Goal: Navigation & Orientation: Find specific page/section

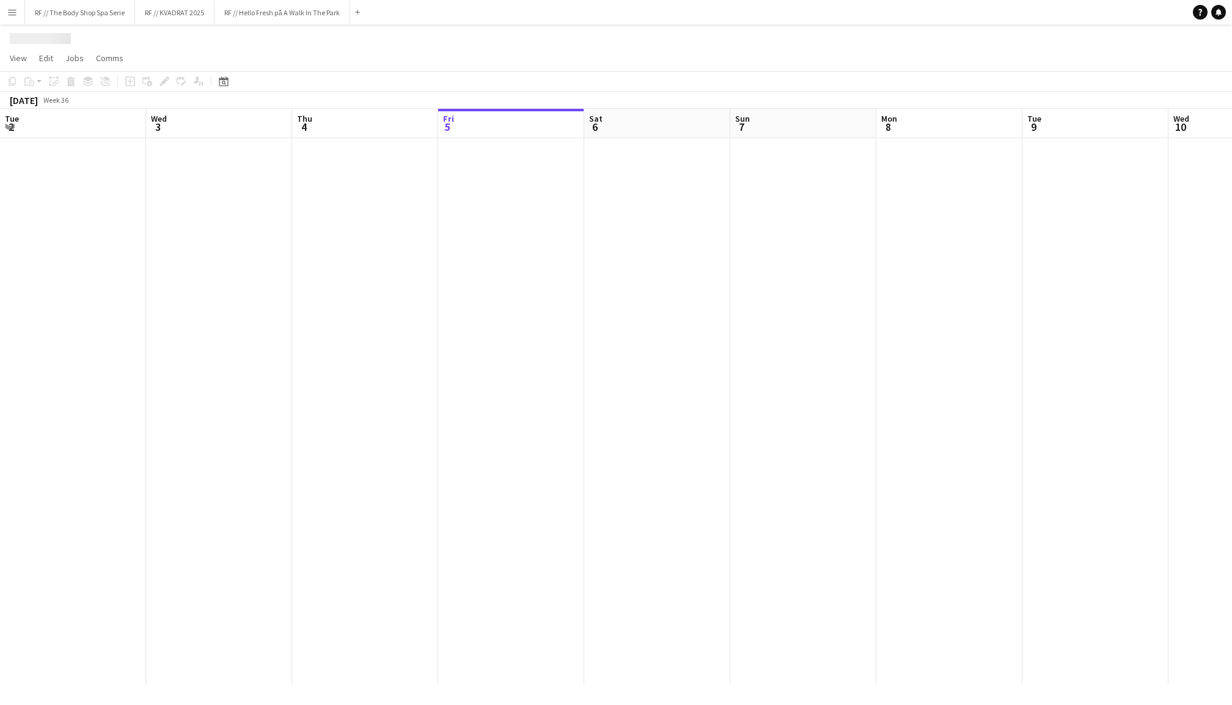
scroll to position [0, 292]
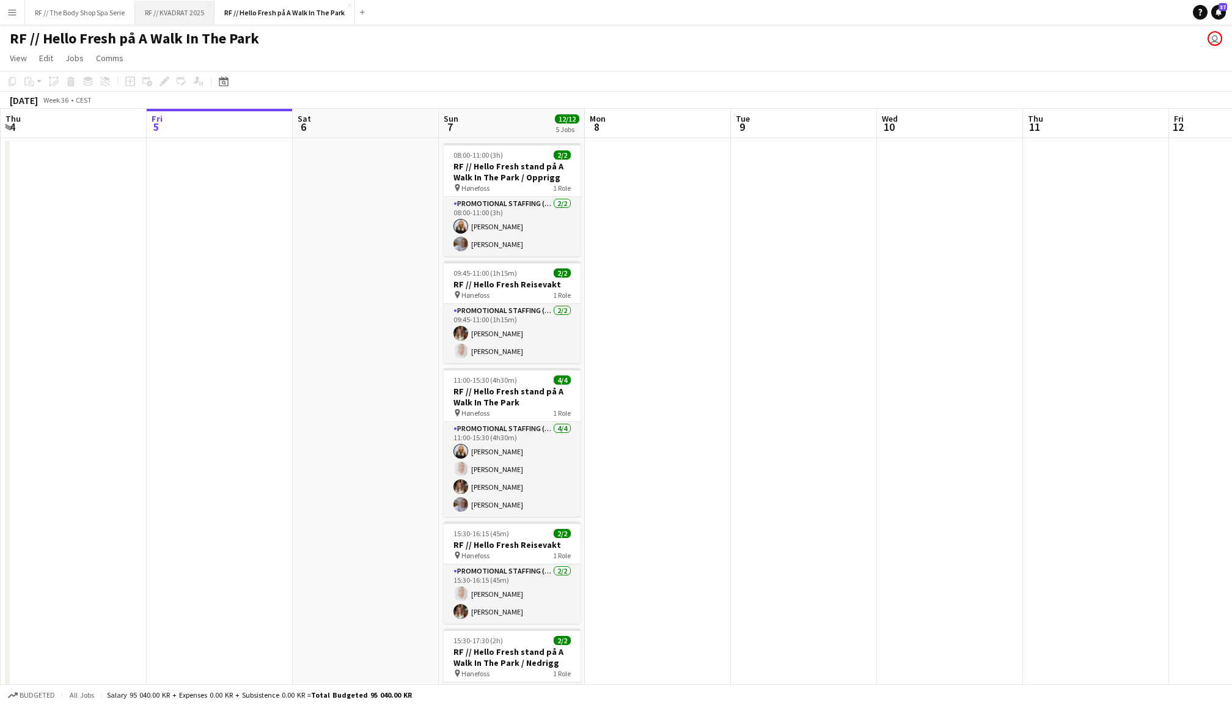
click at [177, 13] on button "RF // KVADRAT 2025 Close" at bounding box center [174, 13] width 79 height 24
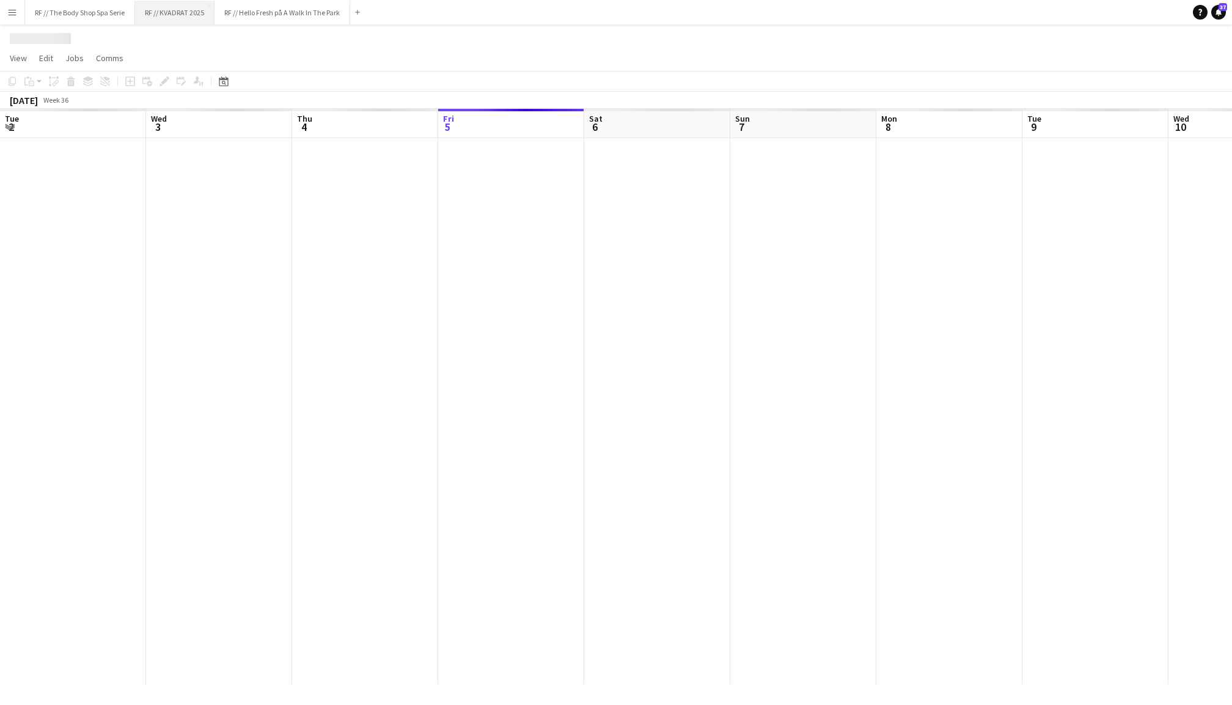
scroll to position [0, 292]
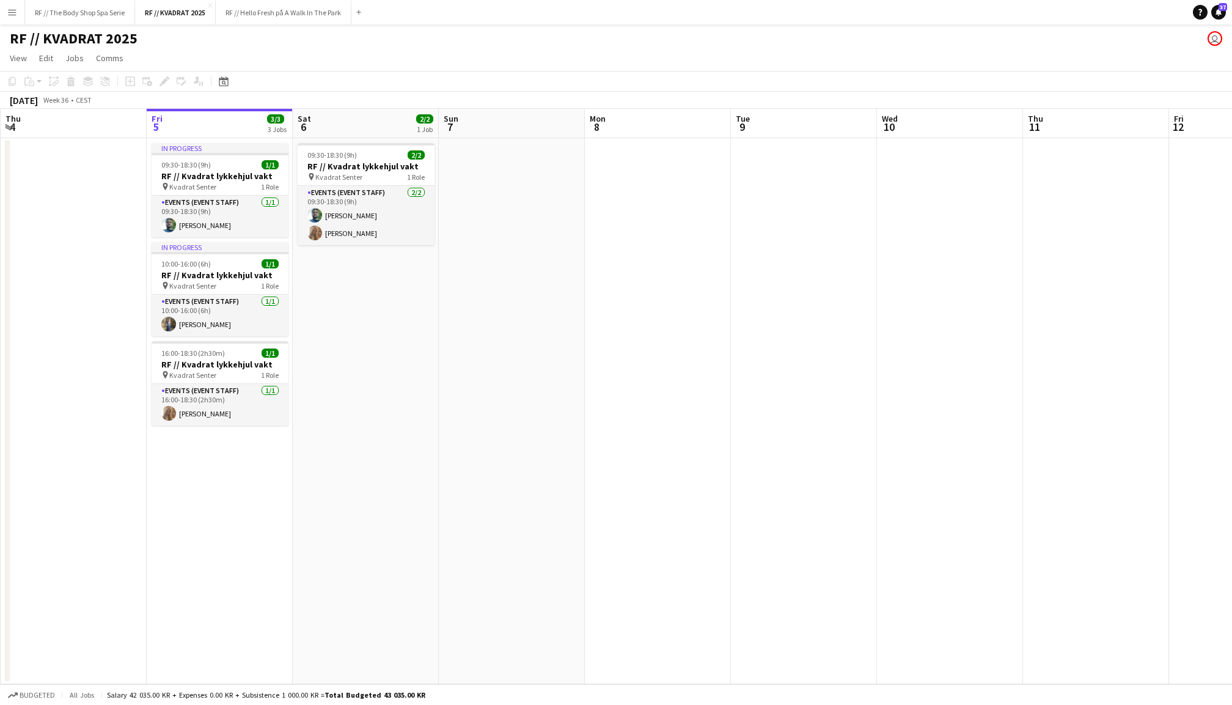
click at [512, 337] on app-date-cell at bounding box center [512, 411] width 146 height 546
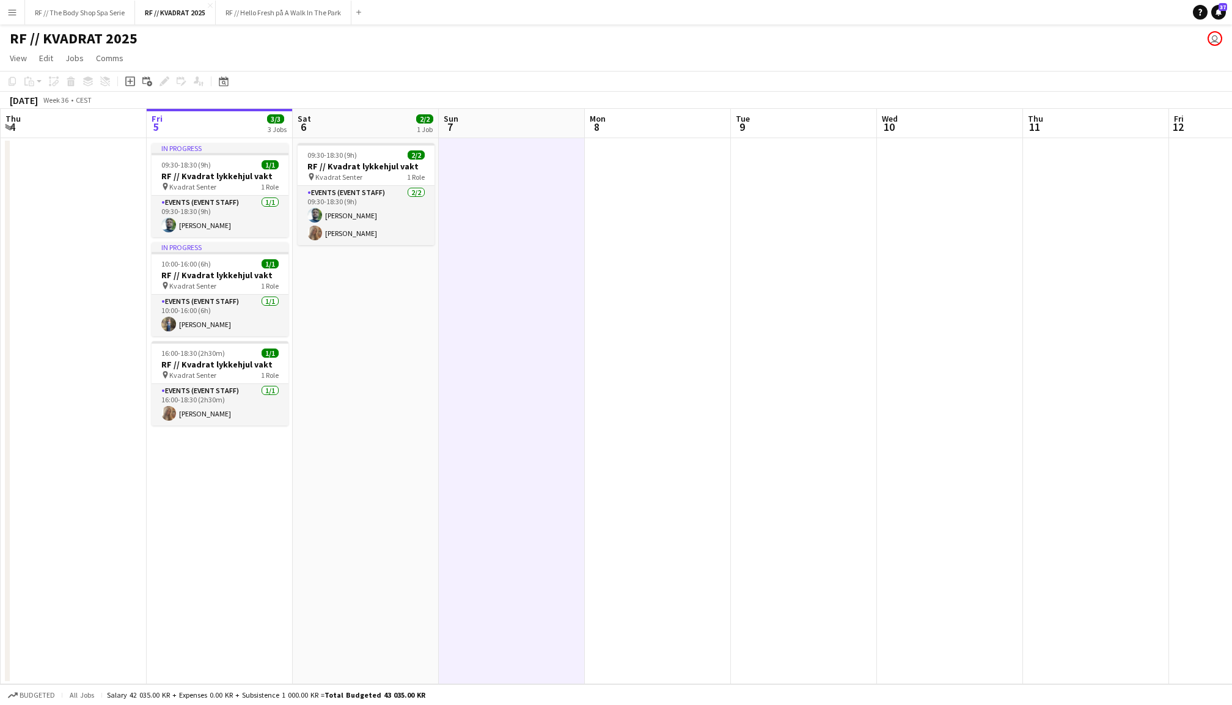
scroll to position [0, 291]
click at [294, 370] on app-date-cell "09:30-18:30 (9h) 2/2 RF // Kvadrat lykkehjul vakt pin Kvadrat Senter 1 Role Eve…" at bounding box center [366, 411] width 146 height 546
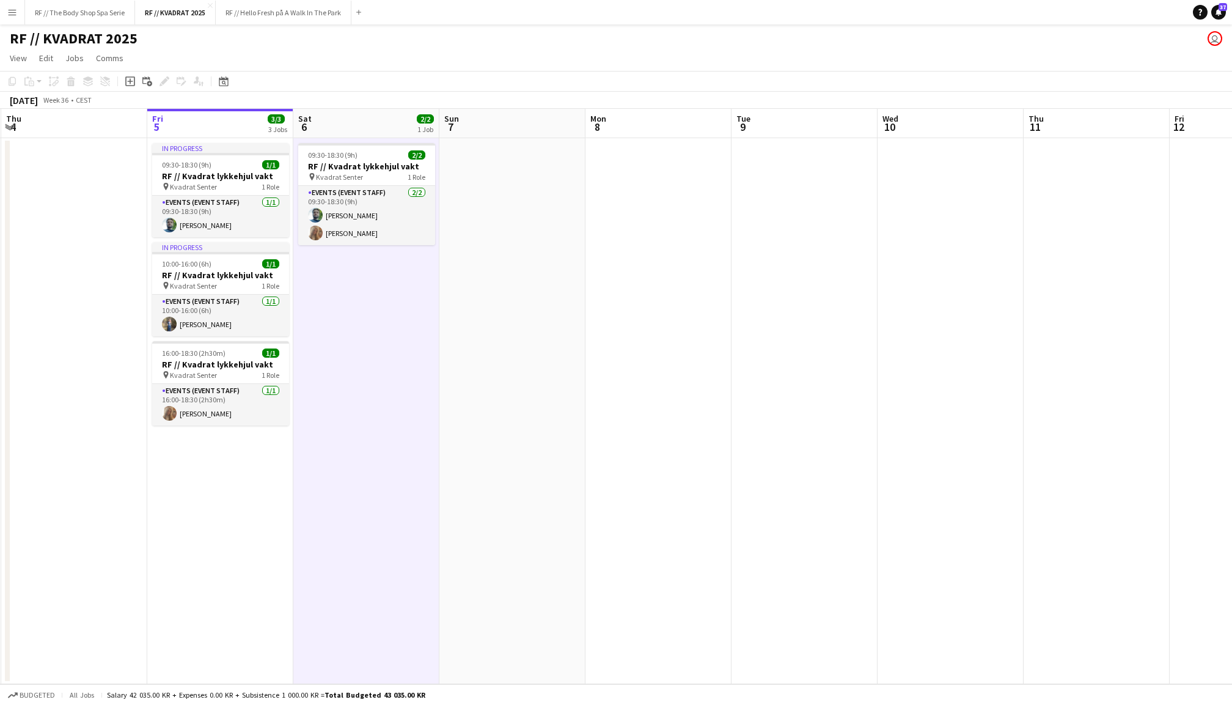
click at [453, 343] on app-date-cell at bounding box center [512, 411] width 146 height 546
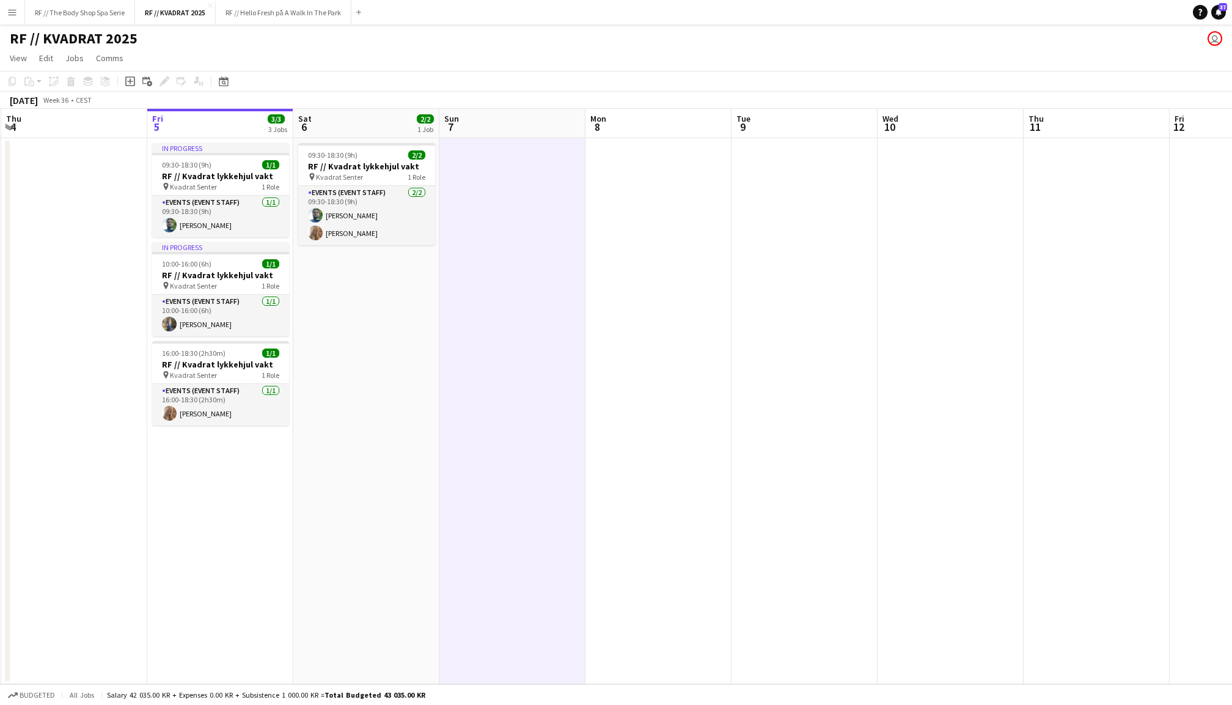
click at [669, 355] on app-date-cell at bounding box center [658, 411] width 146 height 546
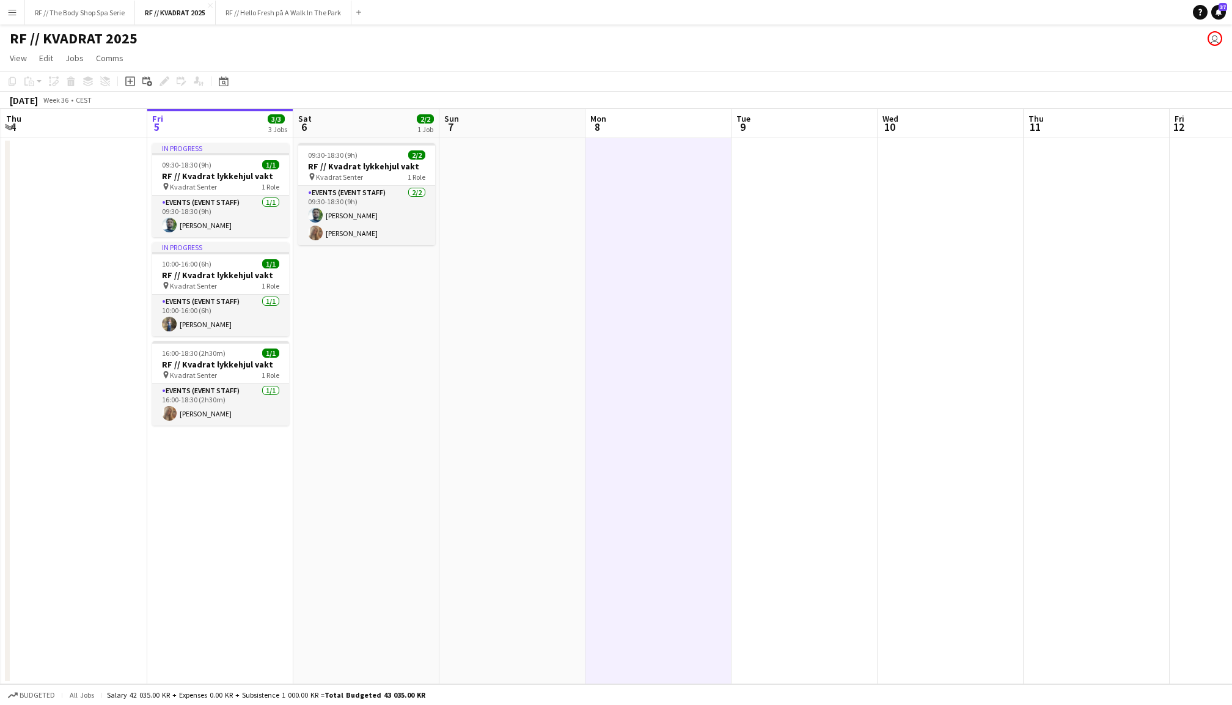
click at [458, 376] on app-date-cell at bounding box center [512, 411] width 146 height 546
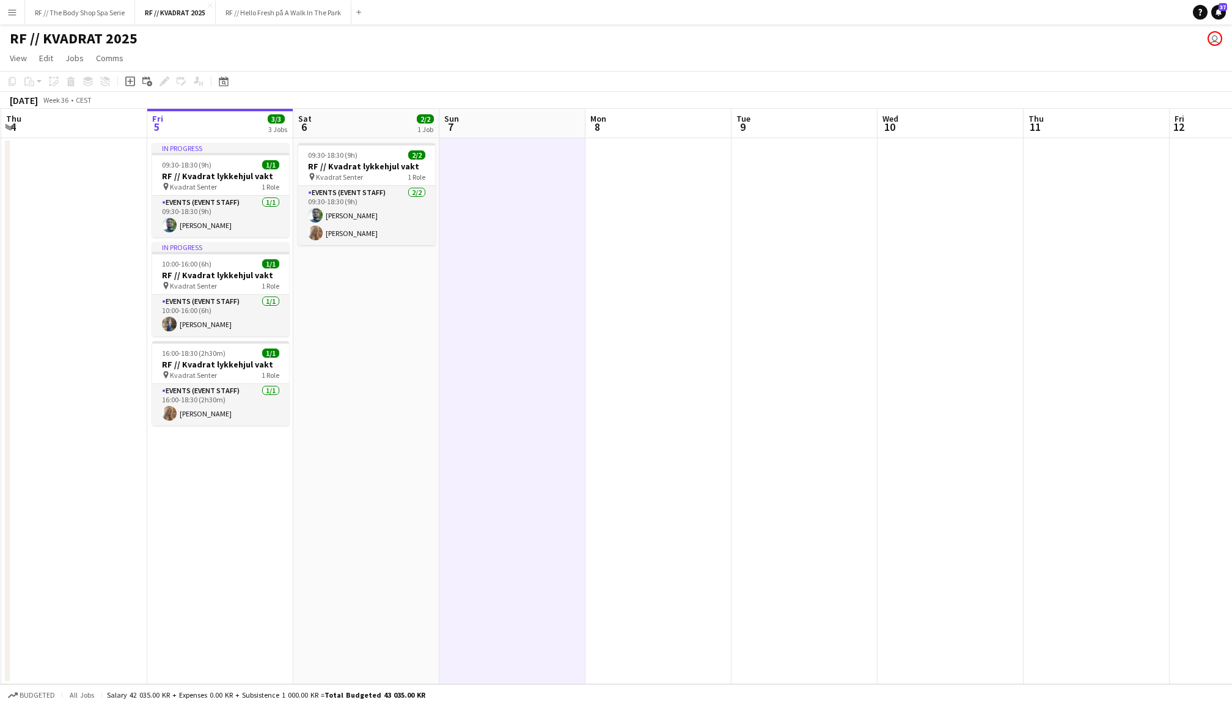
click at [379, 394] on app-date-cell "09:30-18:30 (9h) 2/2 RF // Kvadrat lykkehjul vakt pin Kvadrat Senter 1 Role Eve…" at bounding box center [366, 411] width 146 height 546
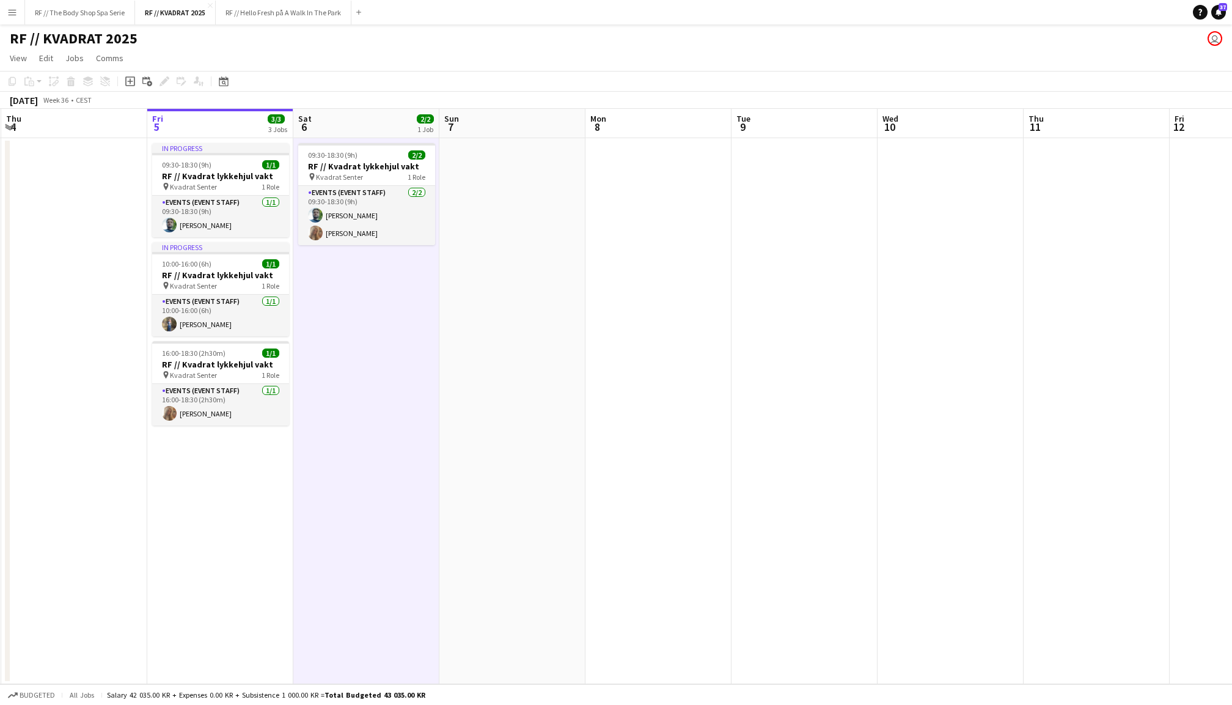
click at [507, 389] on app-date-cell at bounding box center [512, 411] width 146 height 546
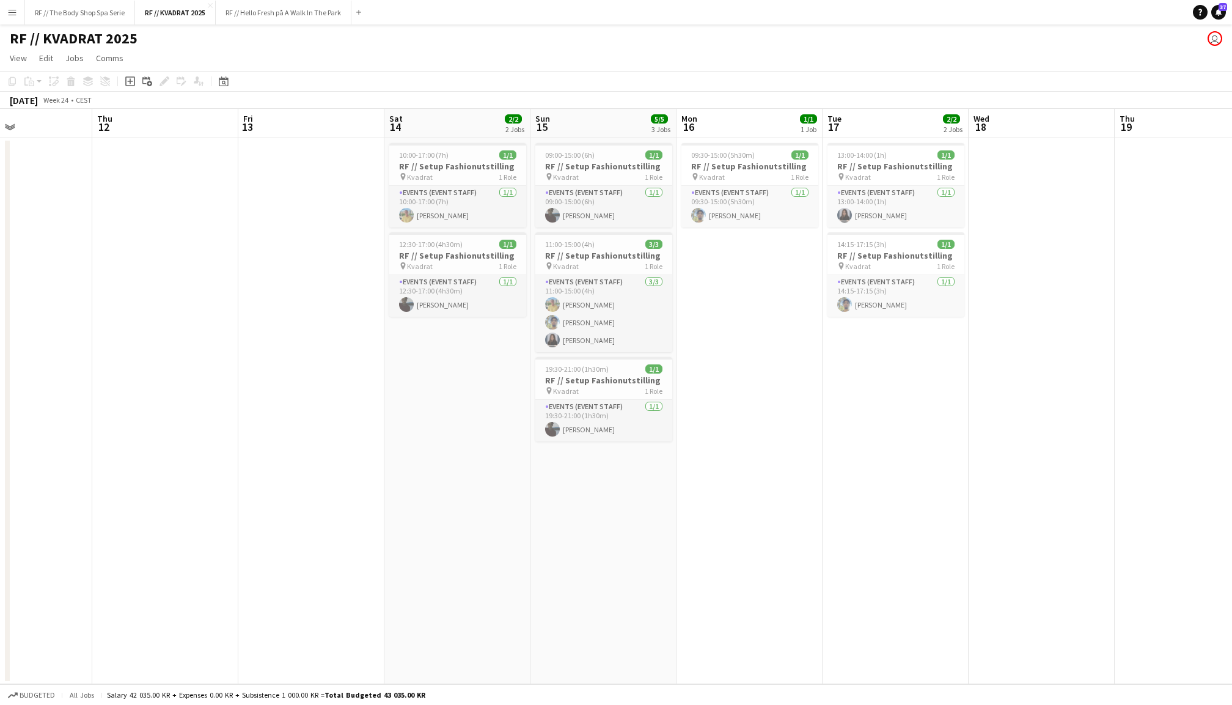
scroll to position [0, 340]
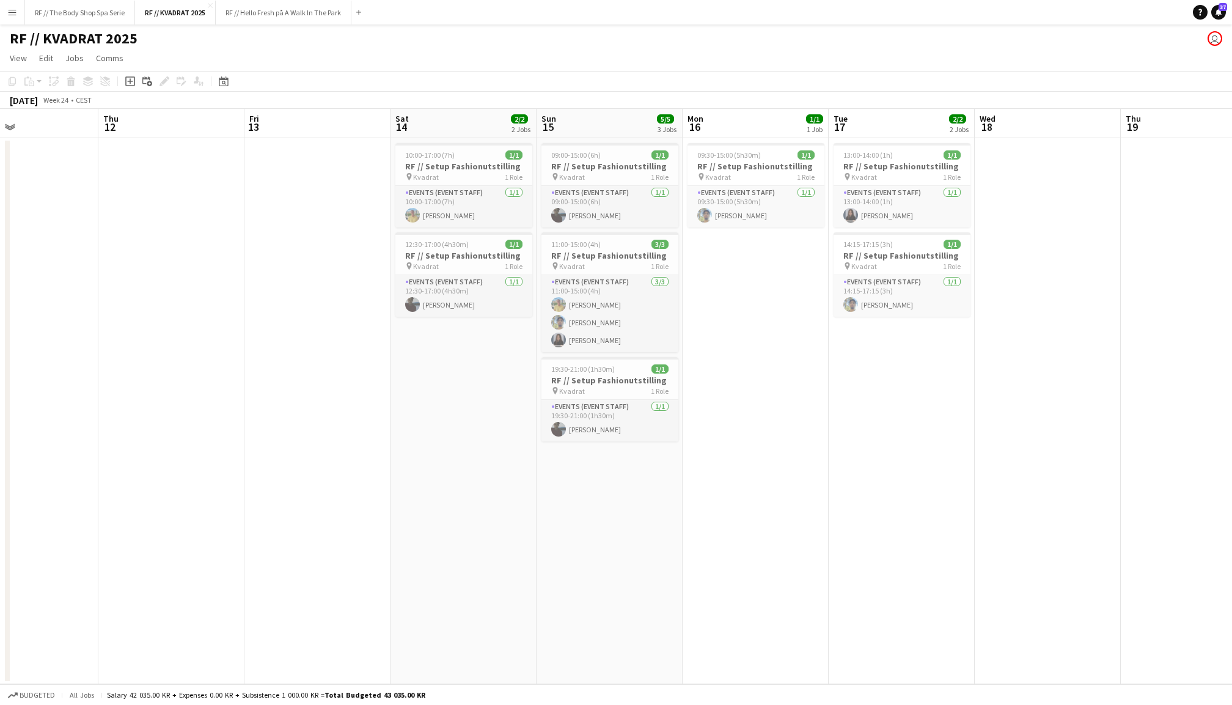
click at [759, 375] on app-date-cell "09:30-15:00 (5h30m) 1/1 RF // Setup Fashionutstilling pin Kvadrat 1 Role Events…" at bounding box center [756, 411] width 146 height 546
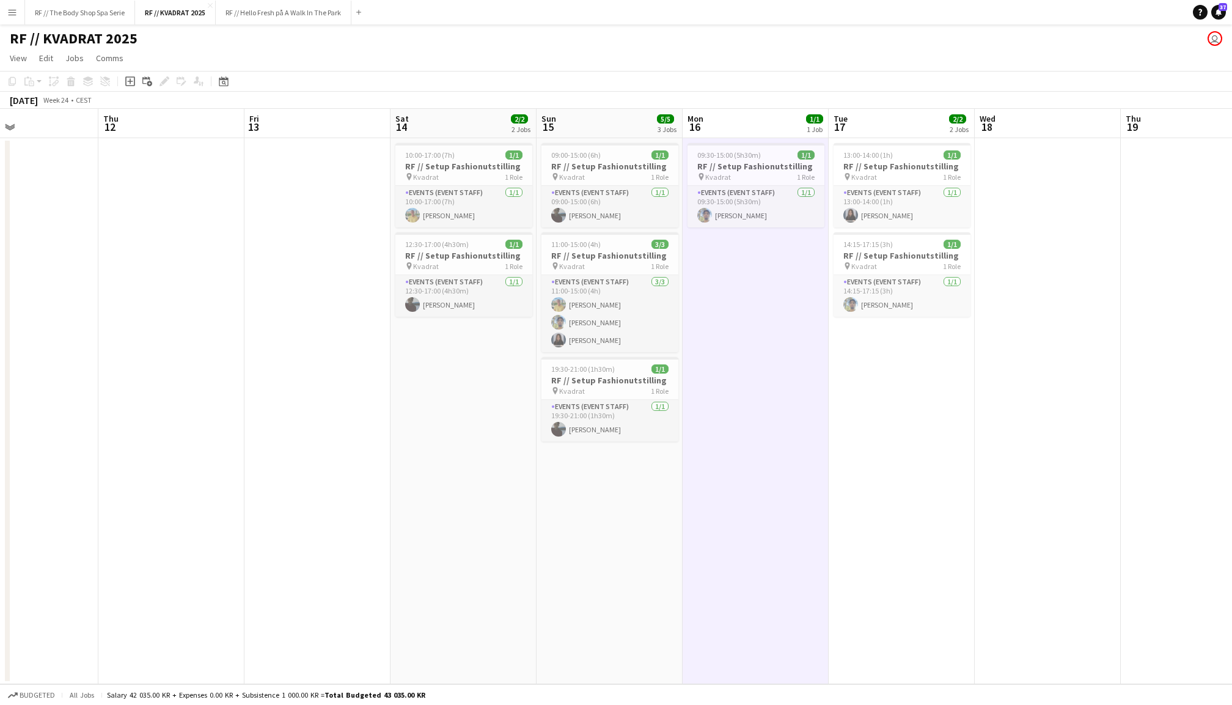
click at [905, 390] on app-date-cell "13:00-14:00 (1h) 1/1 RF // Setup Fashionutstilling pin Kvadrat 1 Role Events (E…" at bounding box center [902, 411] width 146 height 546
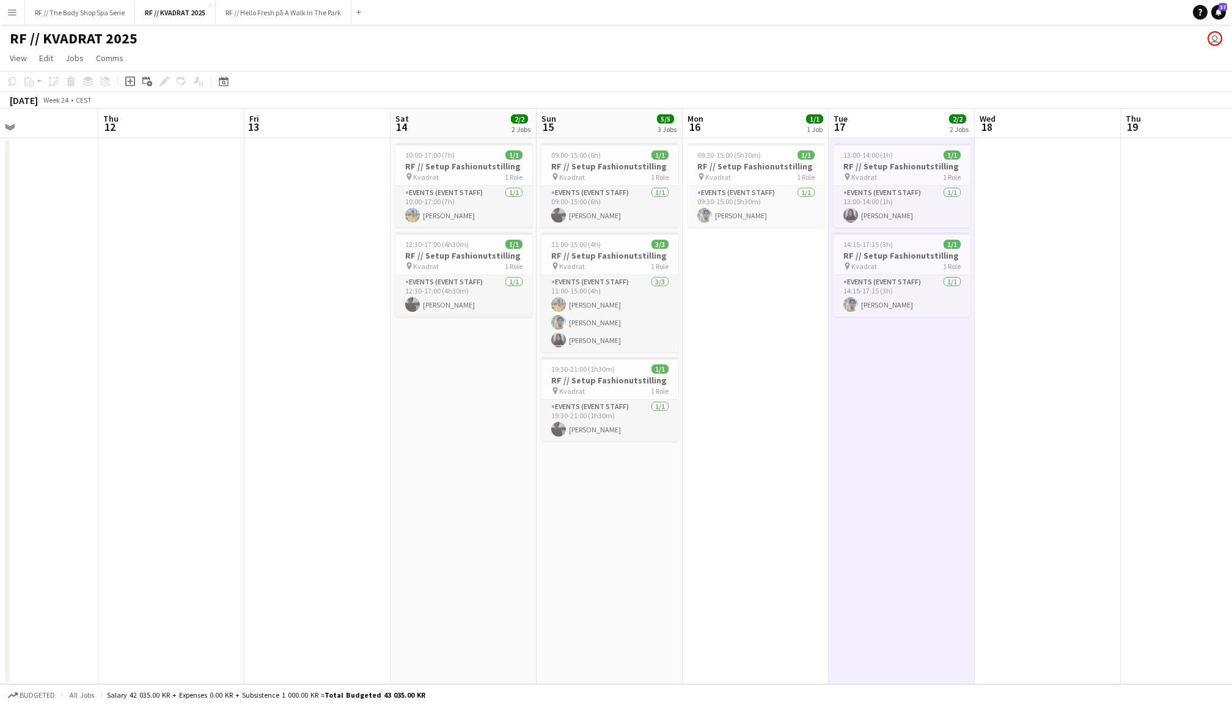
click at [770, 378] on app-date-cell "09:30-15:00 (5h30m) 1/1 RF // Setup Fashionutstilling pin Kvadrat 1 Role Events…" at bounding box center [756, 411] width 146 height 546
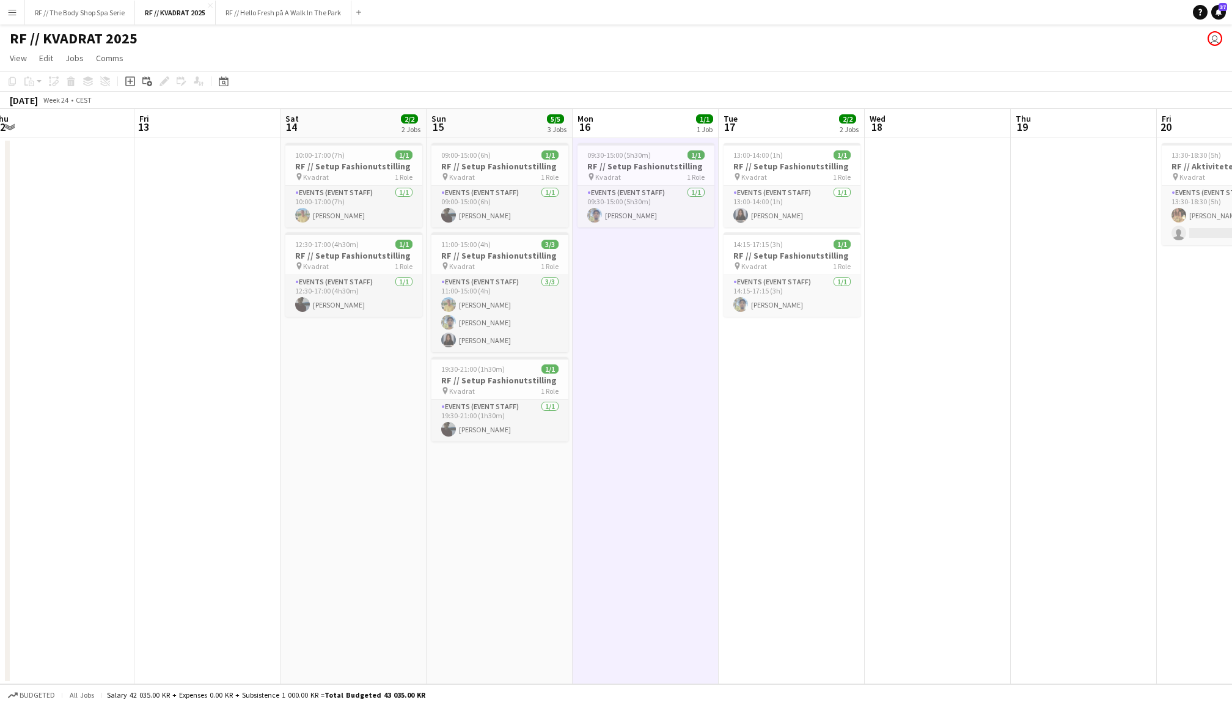
scroll to position [0, 446]
click at [815, 425] on app-date-cell "13:00-14:00 (1h) 1/1 RF // Setup Fashionutstilling pin Kvadrat 1 Role Events (E…" at bounding box center [795, 411] width 146 height 546
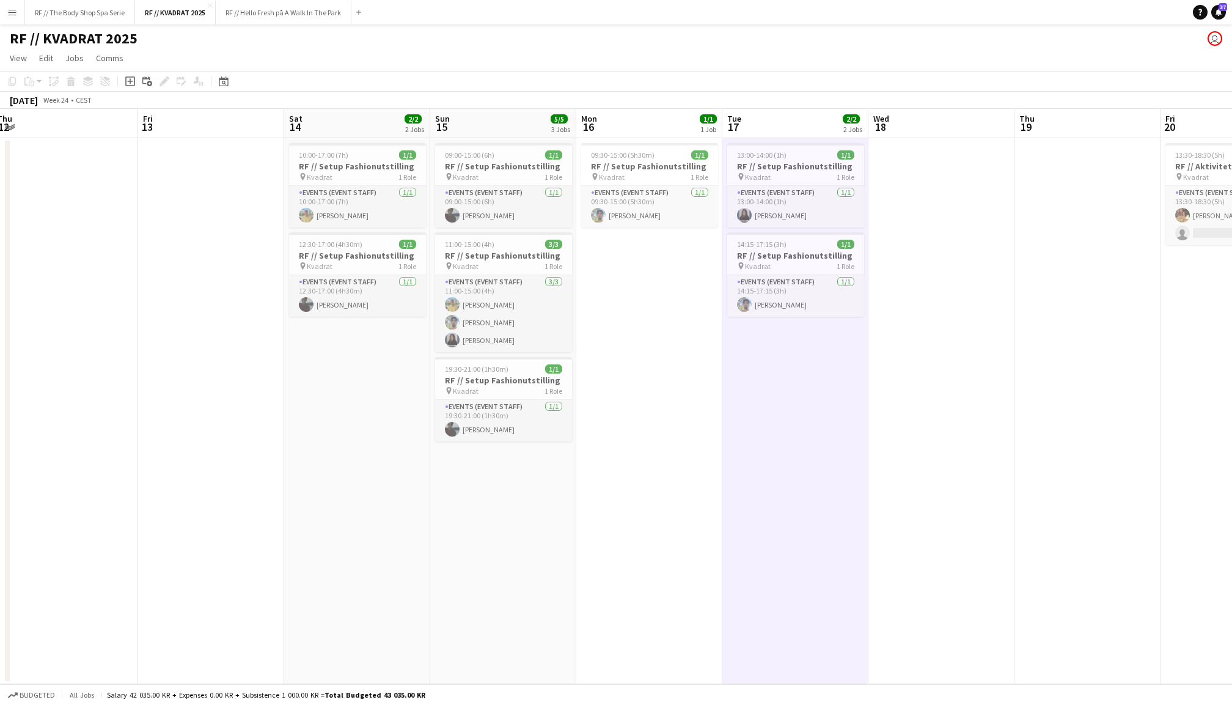
click at [678, 420] on app-date-cell "09:30-15:00 (5h30m) 1/1 RF // Setup Fashionutstilling pin Kvadrat 1 Role Events…" at bounding box center [649, 411] width 146 height 546
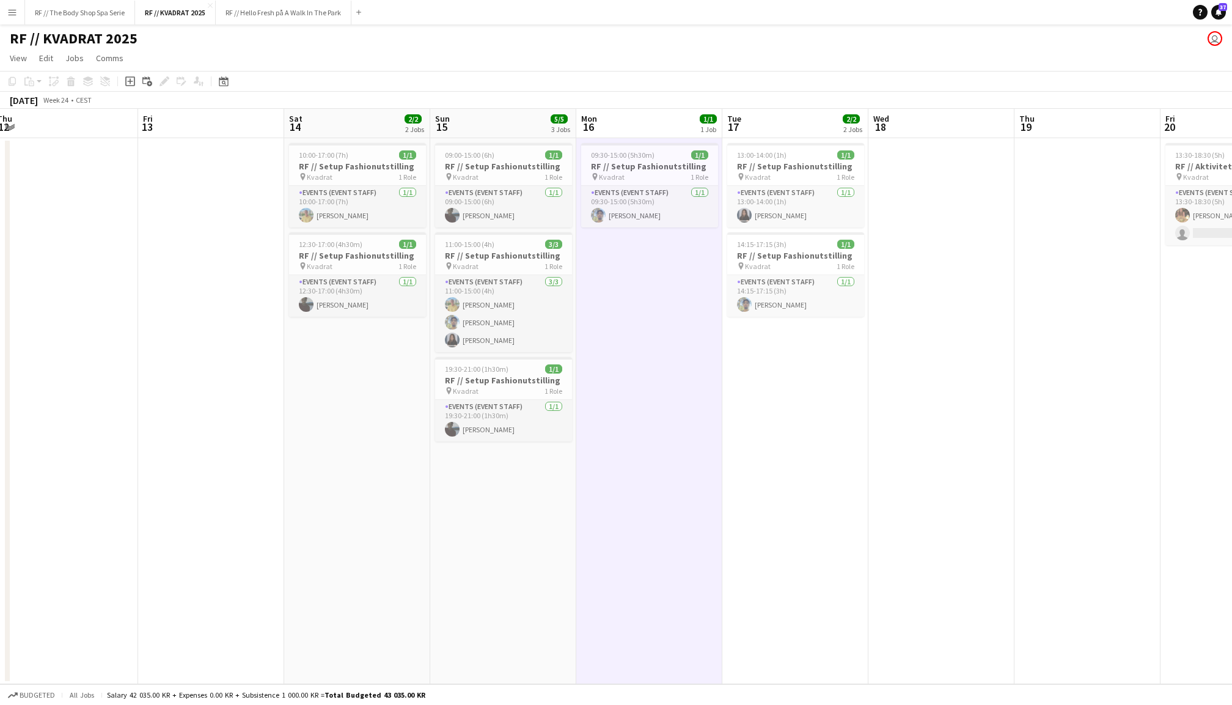
click at [930, 409] on app-date-cell at bounding box center [941, 411] width 146 height 546
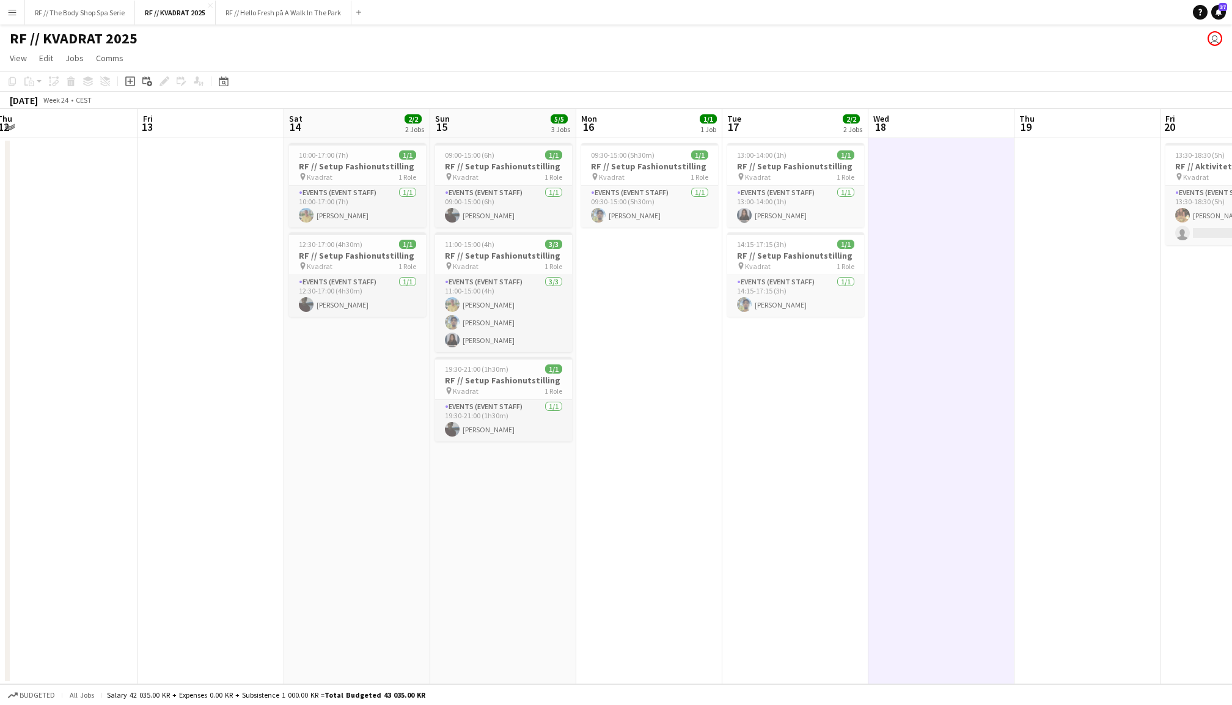
click at [819, 422] on app-date-cell "13:00-14:00 (1h) 1/1 RF // Setup Fashionutstilling pin Kvadrat 1 Role Events (E…" at bounding box center [795, 411] width 146 height 546
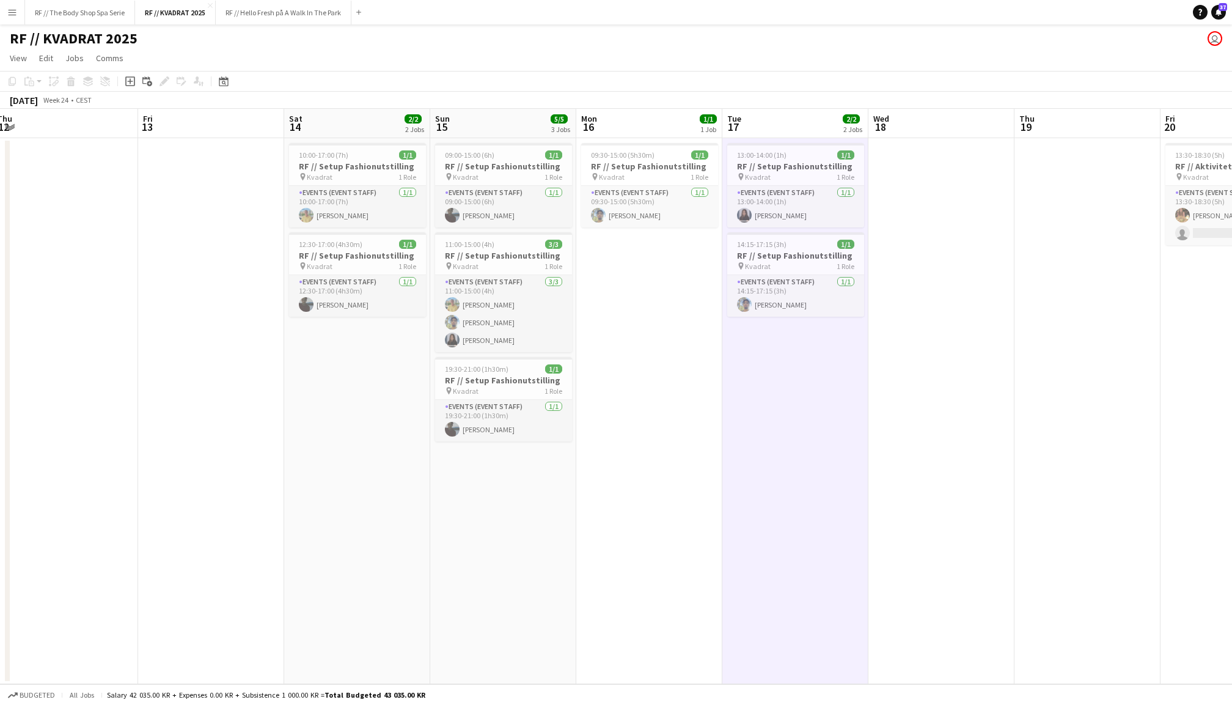
click at [927, 414] on app-date-cell at bounding box center [941, 411] width 146 height 546
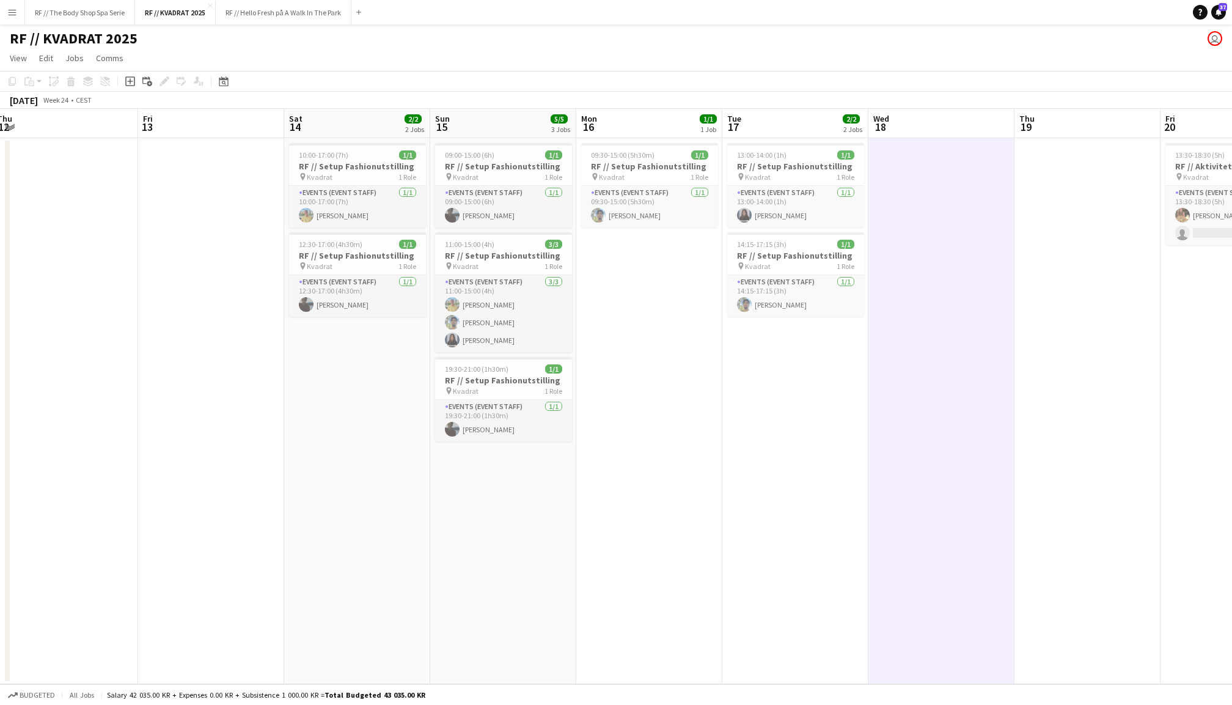
scroll to position [0, 446]
click at [773, 436] on app-date-cell "13:00-14:00 (1h) 1/1 RF // Setup Fashionutstilling pin Kvadrat 1 Role Events (E…" at bounding box center [796, 411] width 146 height 546
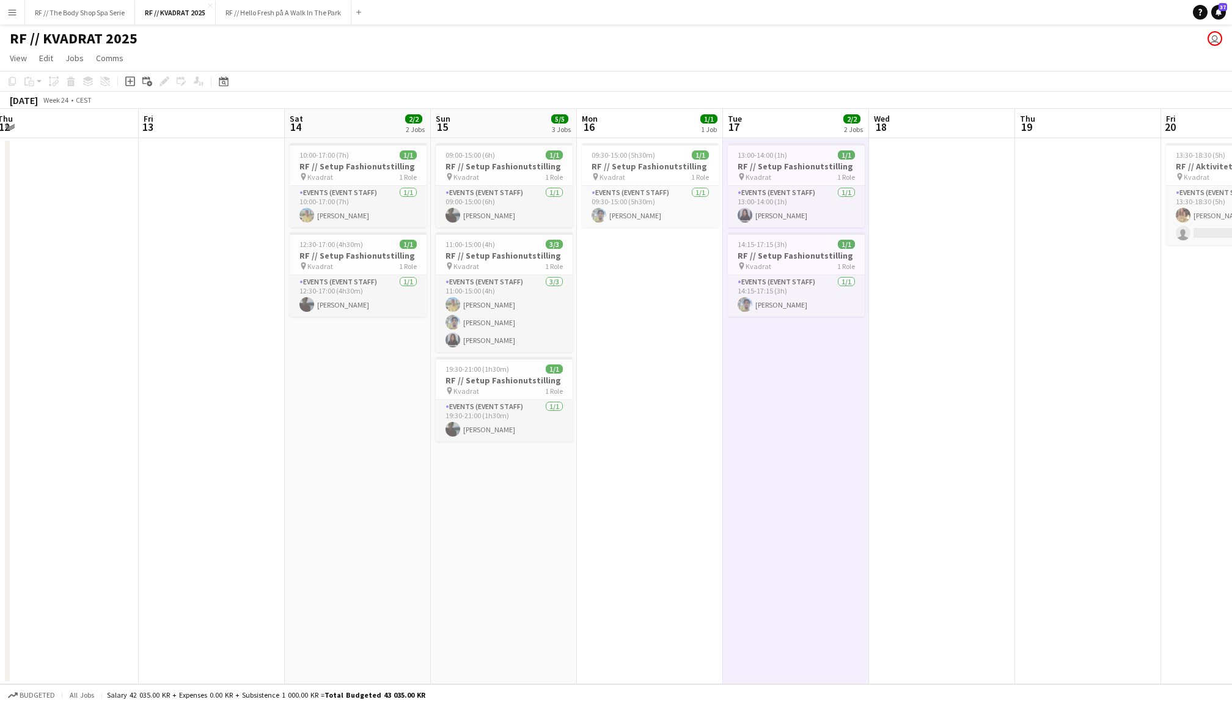
click at [671, 438] on app-date-cell "09:30-15:00 (5h30m) 1/1 RF // Setup Fashionutstilling pin Kvadrat 1 Role Events…" at bounding box center [650, 411] width 146 height 546
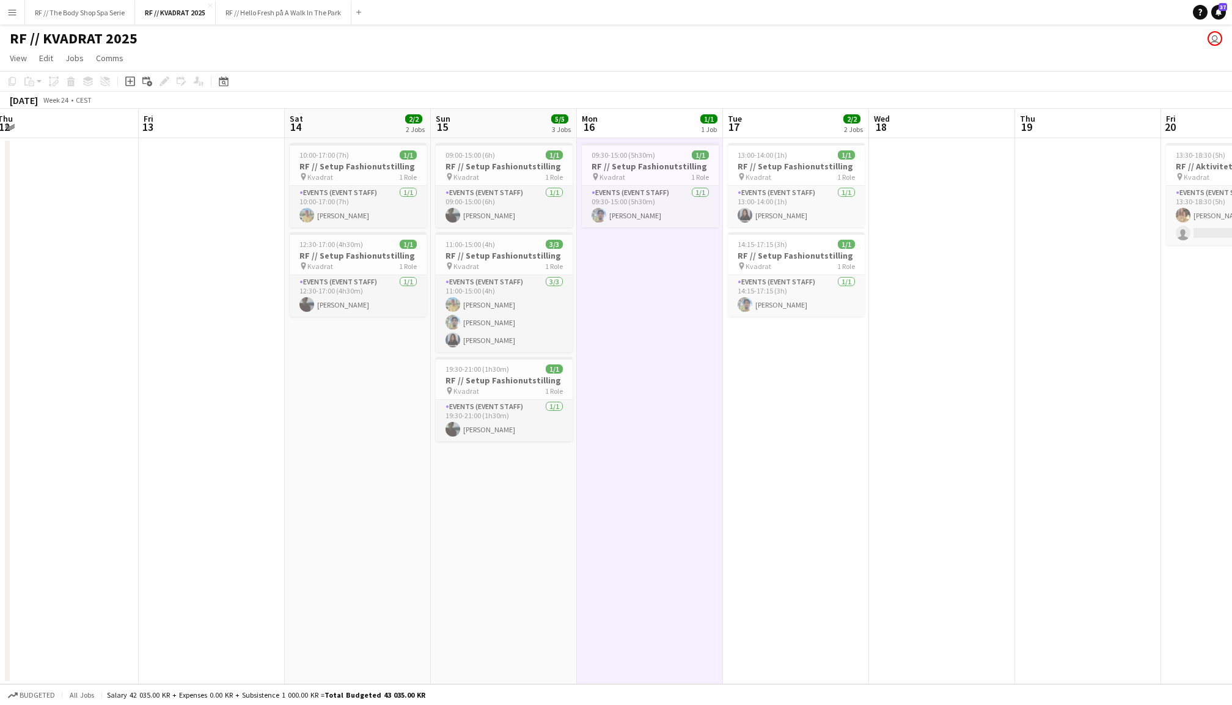
scroll to position [0, 445]
click at [805, 436] on app-date-cell "13:00-14:00 (1h) 1/1 RF // Setup Fashionutstilling pin Kvadrat 1 Role Events (E…" at bounding box center [797, 411] width 146 height 546
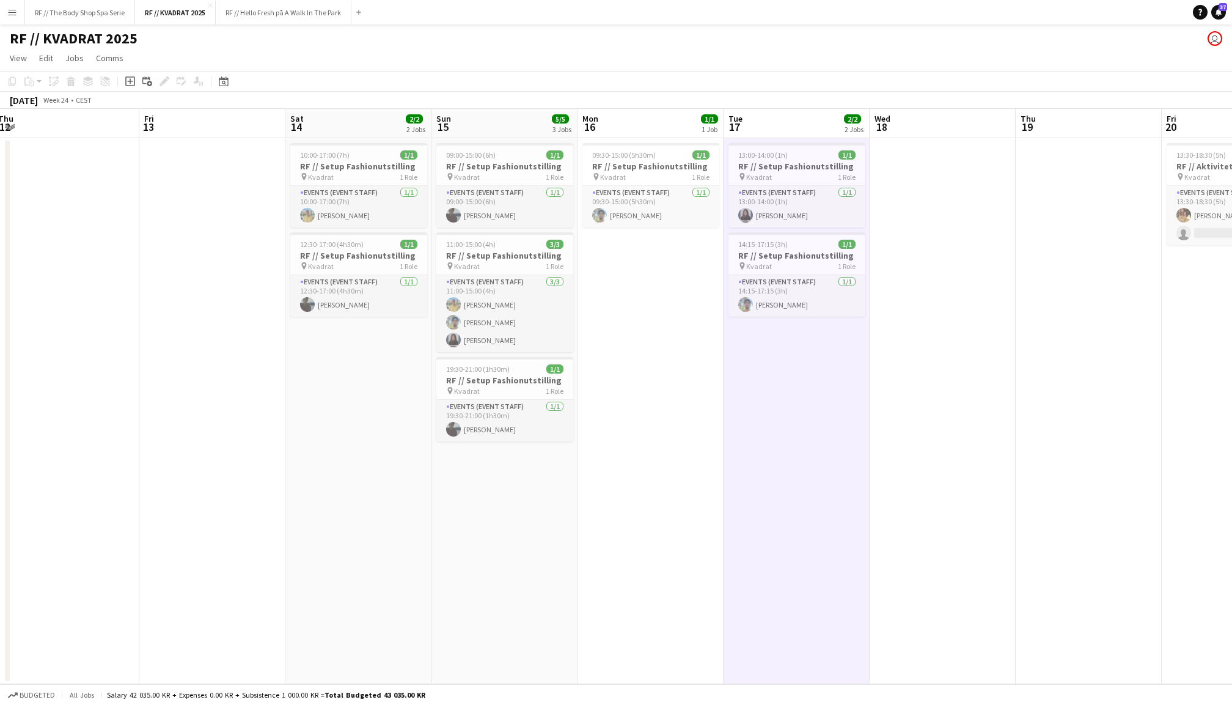
click at [169, 331] on app-date-cell at bounding box center [212, 411] width 146 height 546
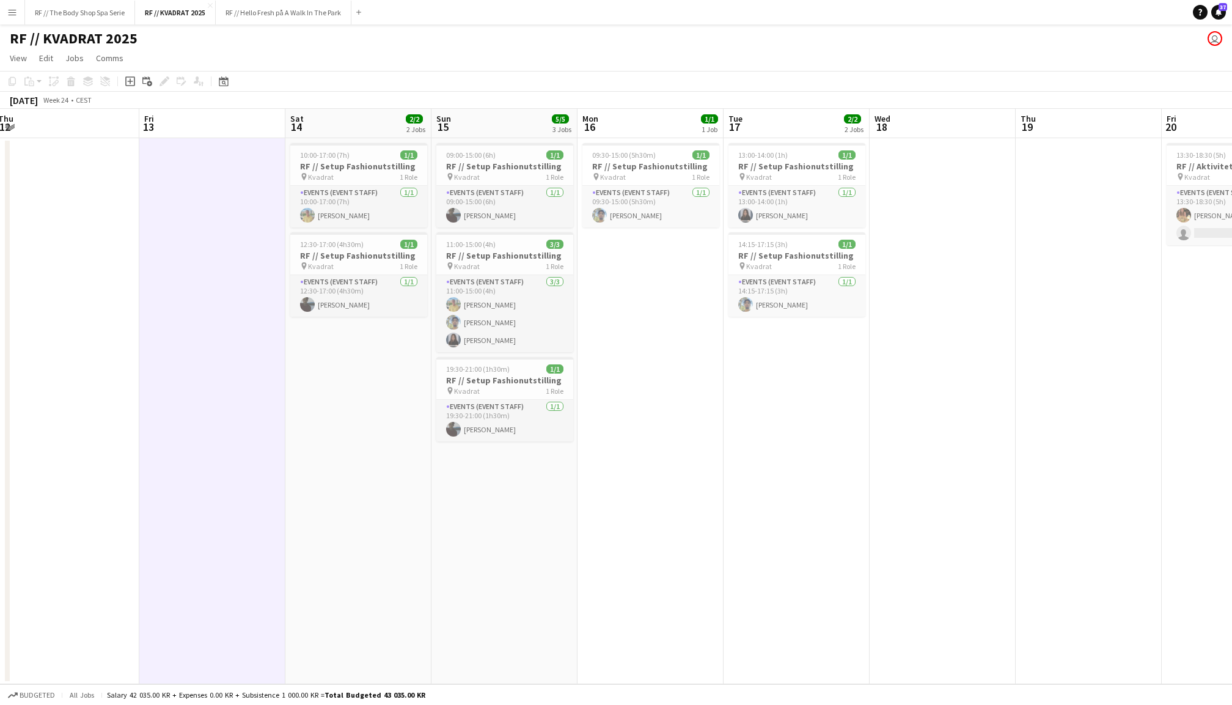
click at [323, 389] on app-date-cell "10:00-17:00 (7h) 1/1 RF // Setup Fashionutstilling pin Kvadrat 1 Role Events (E…" at bounding box center [358, 411] width 146 height 546
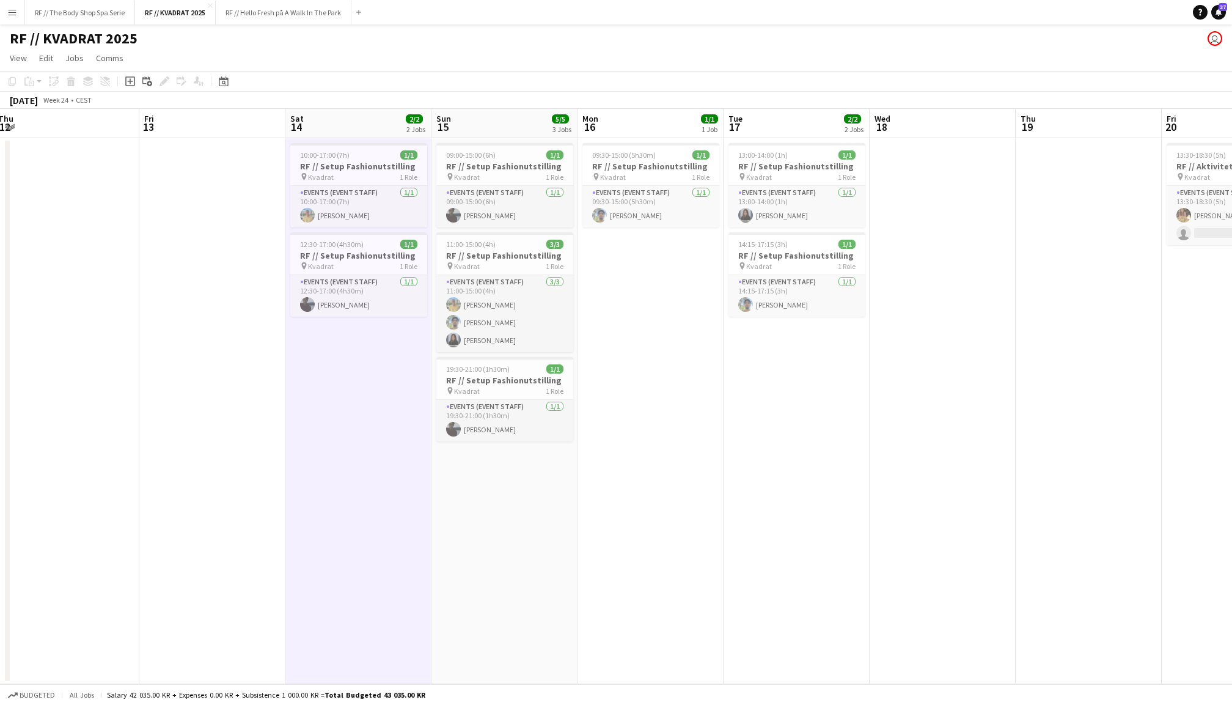
click at [255, 372] on app-date-cell at bounding box center [212, 411] width 146 height 546
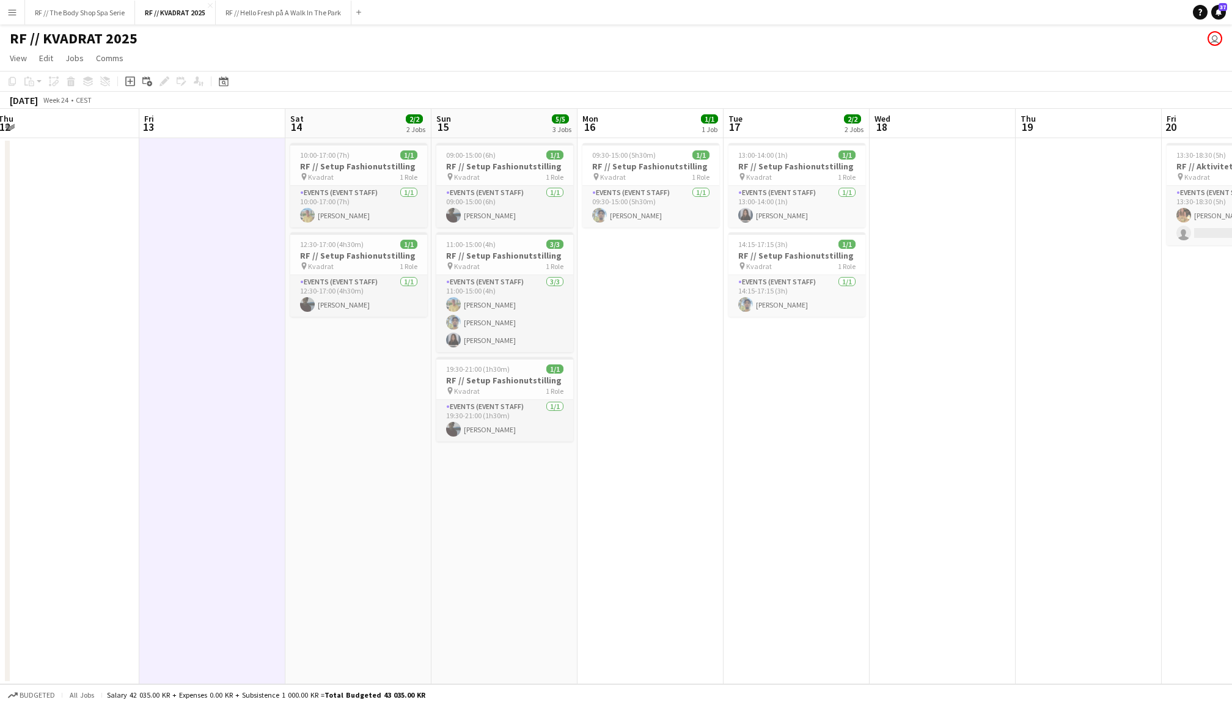
click at [988, 367] on app-date-cell at bounding box center [943, 411] width 146 height 546
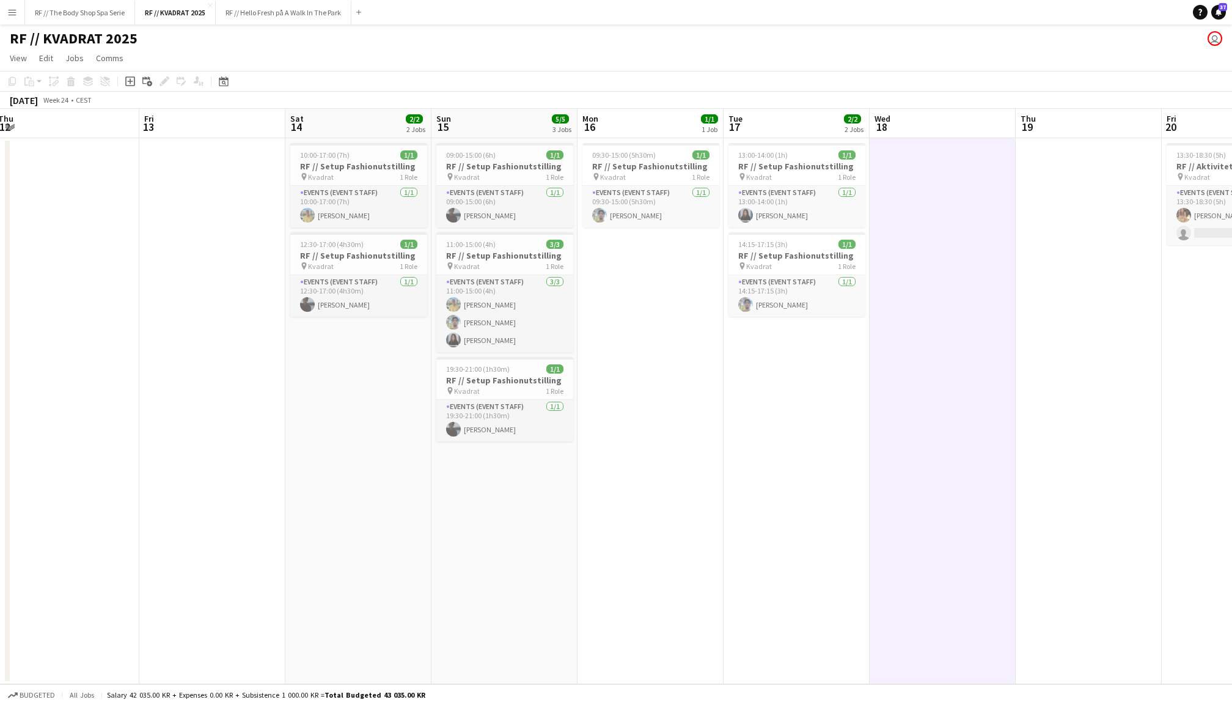
click at [658, 400] on app-date-cell "09:30-15:00 (5h30m) 1/1 RF // Setup Fashionutstilling pin Kvadrat 1 Role Events…" at bounding box center [651, 411] width 146 height 546
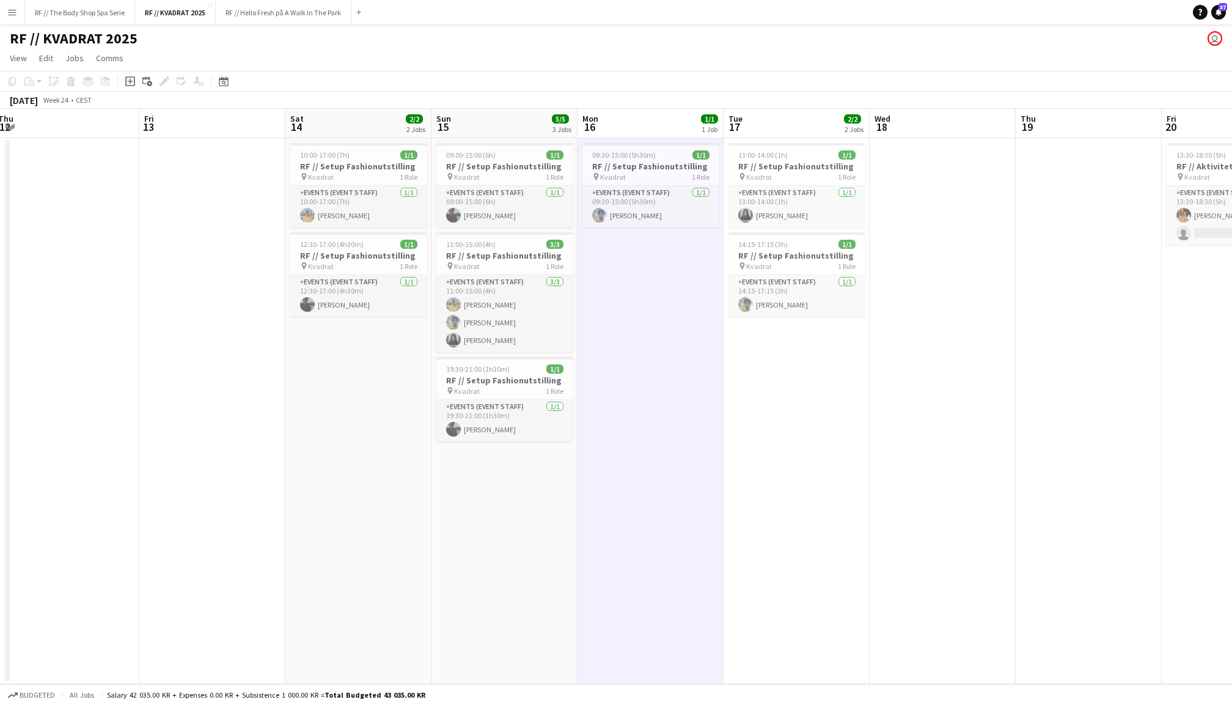
click at [981, 458] on app-date-cell at bounding box center [943, 411] width 146 height 546
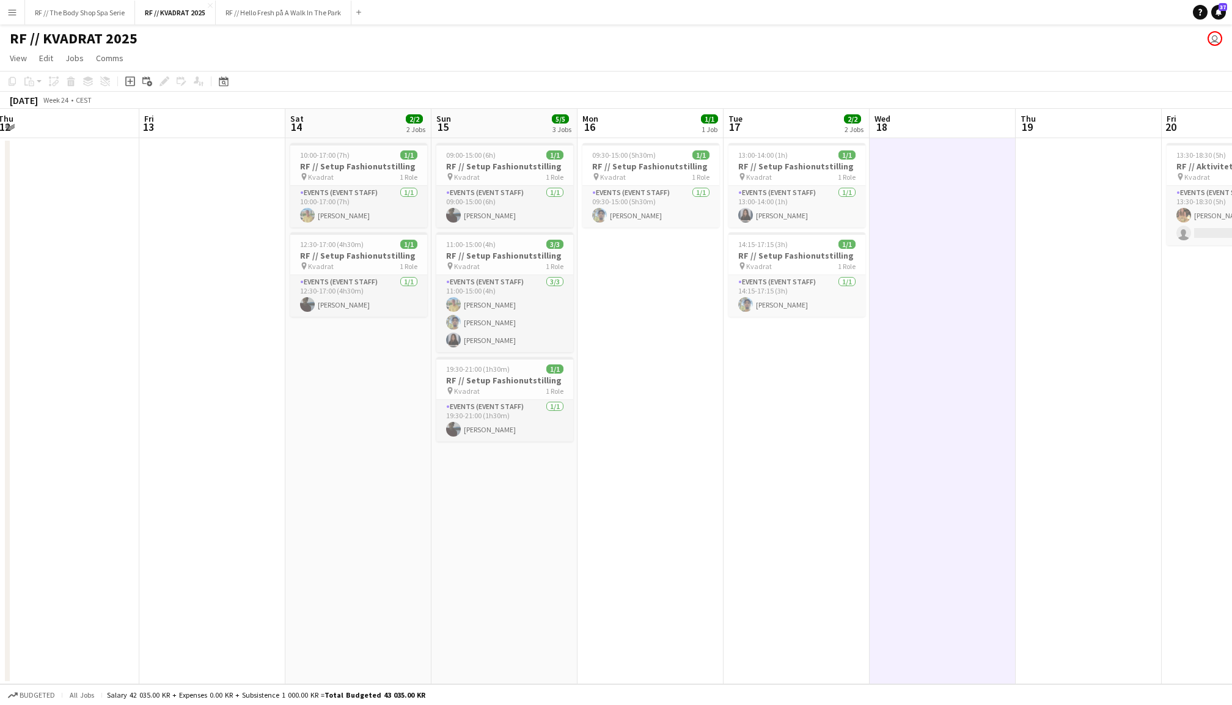
click at [1065, 424] on app-date-cell at bounding box center [1089, 411] width 146 height 546
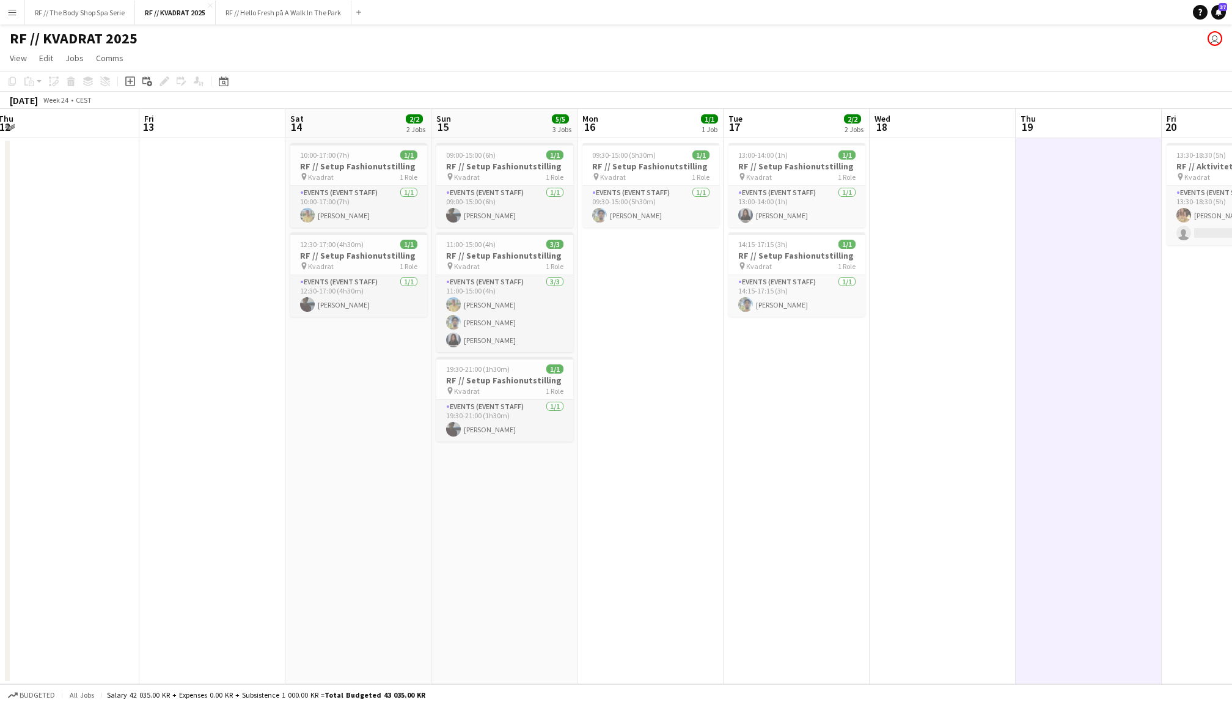
click at [968, 417] on app-date-cell at bounding box center [943, 411] width 146 height 546
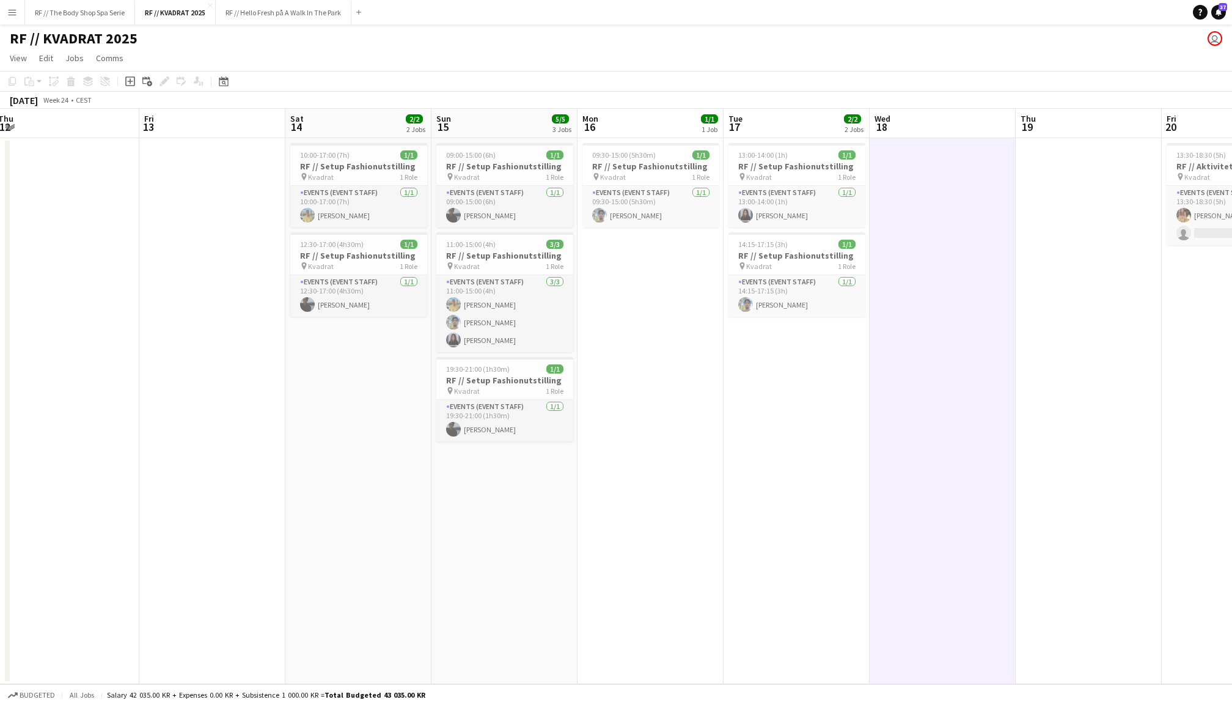
click at [675, 395] on app-date-cell "09:30-15:00 (5h30m) 1/1 RF // Setup Fashionutstilling pin Kvadrat 1 Role Events…" at bounding box center [651, 411] width 146 height 546
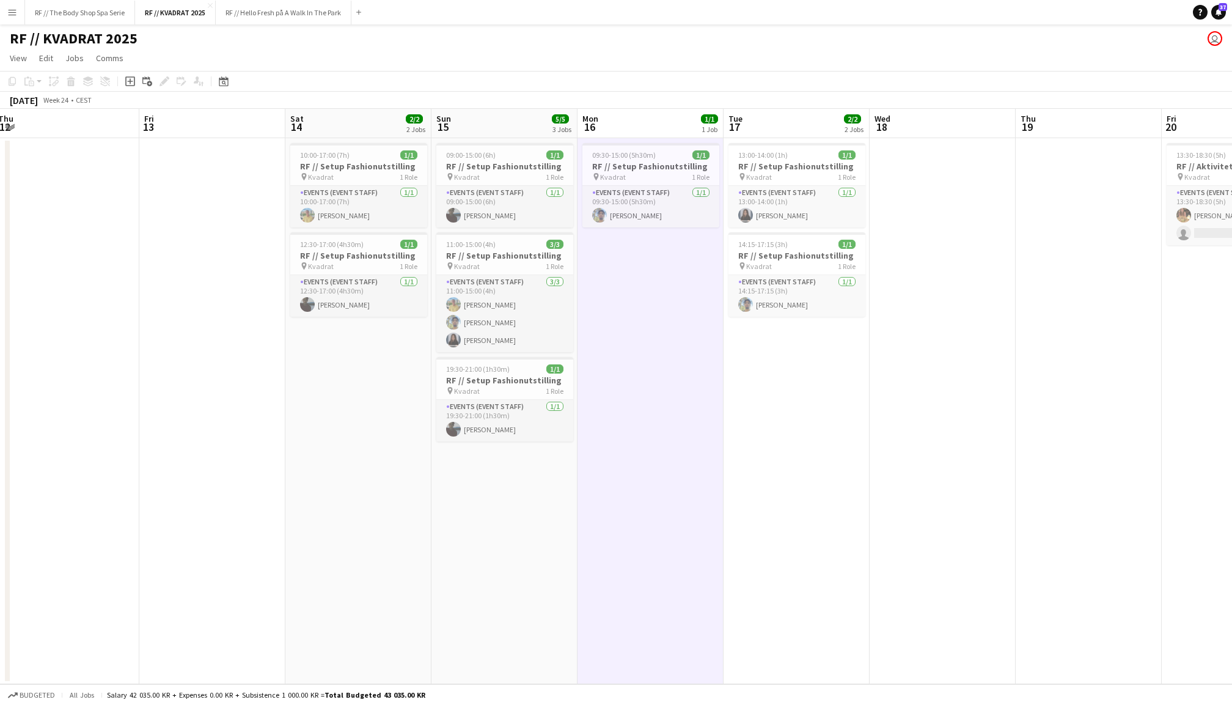
click at [755, 394] on app-date-cell "13:00-14:00 (1h) 1/1 RF // Setup Fashionutstilling pin Kvadrat 1 Role Events (E…" at bounding box center [797, 411] width 146 height 546
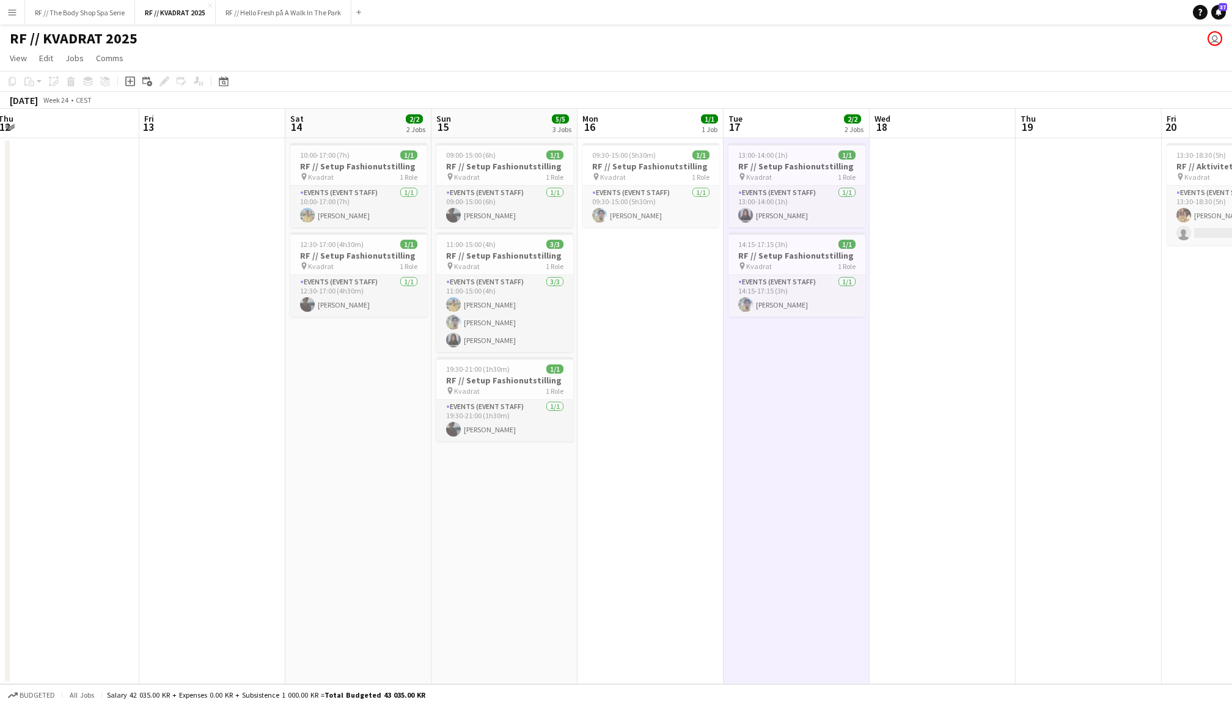
click at [1094, 406] on app-date-cell at bounding box center [1089, 411] width 146 height 546
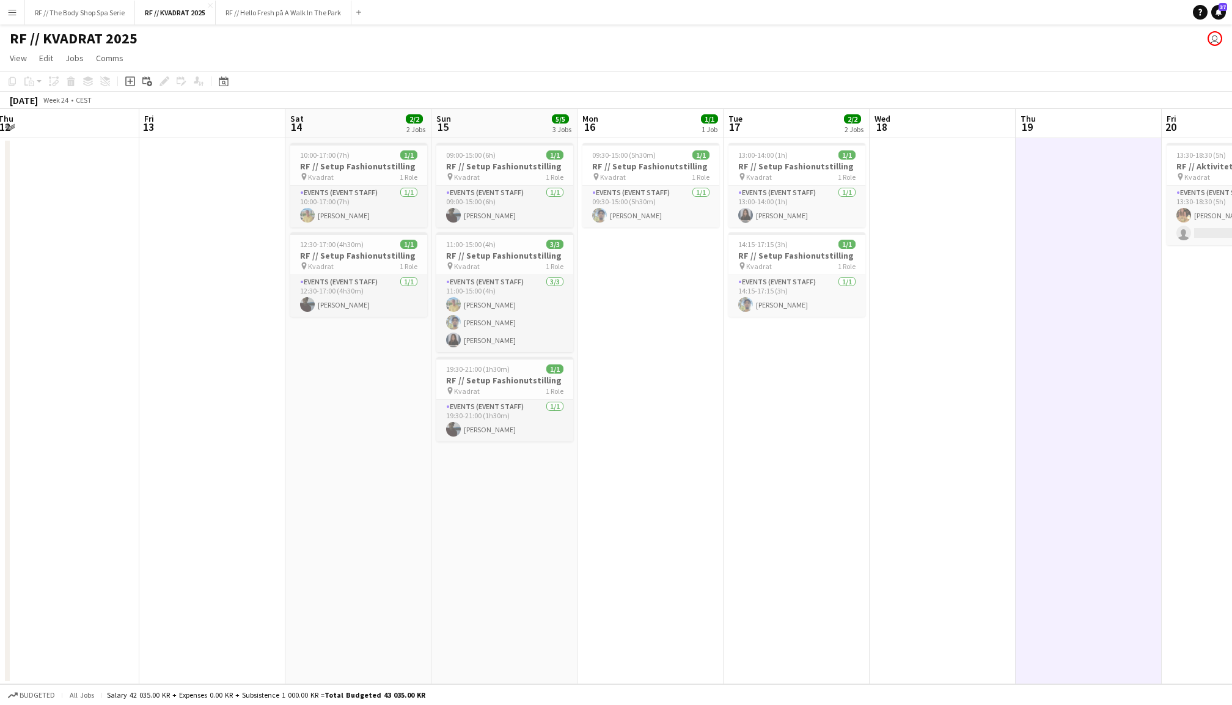
click at [964, 382] on app-date-cell at bounding box center [943, 411] width 146 height 546
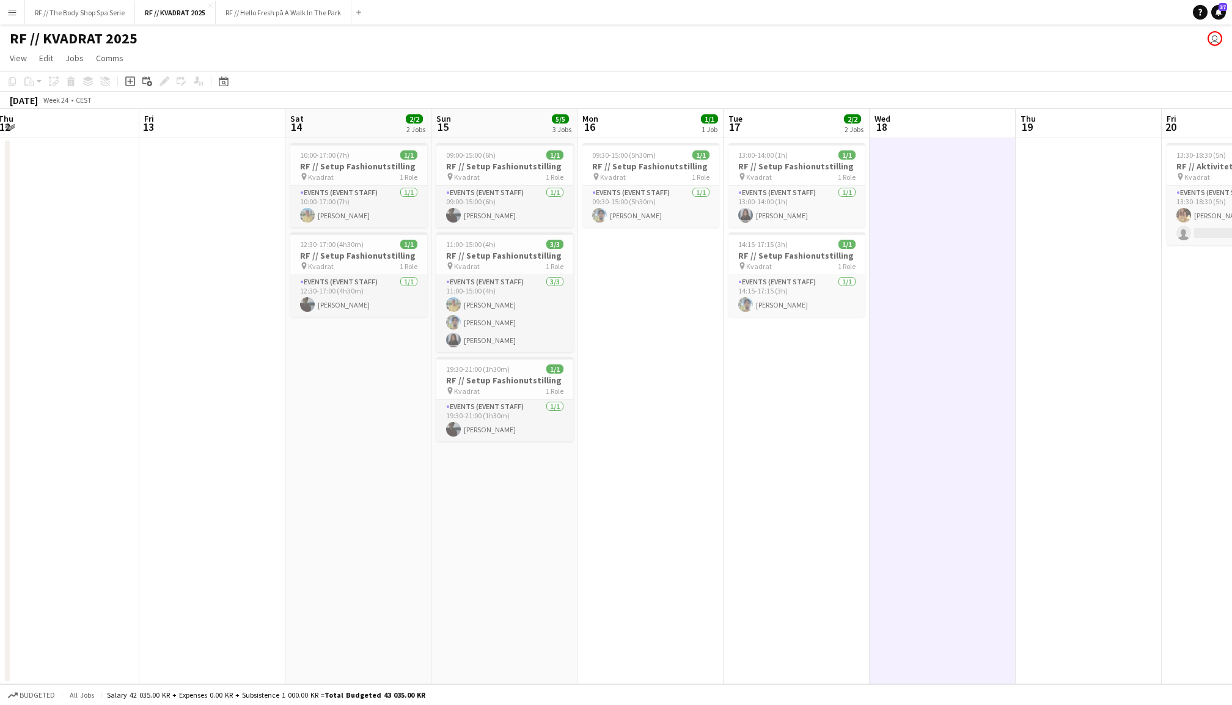
click at [348, 389] on app-date-cell "10:00-17:00 (7h) 1/1 RF // Setup Fashionutstilling pin Kvadrat 1 Role Events (E…" at bounding box center [358, 411] width 146 height 546
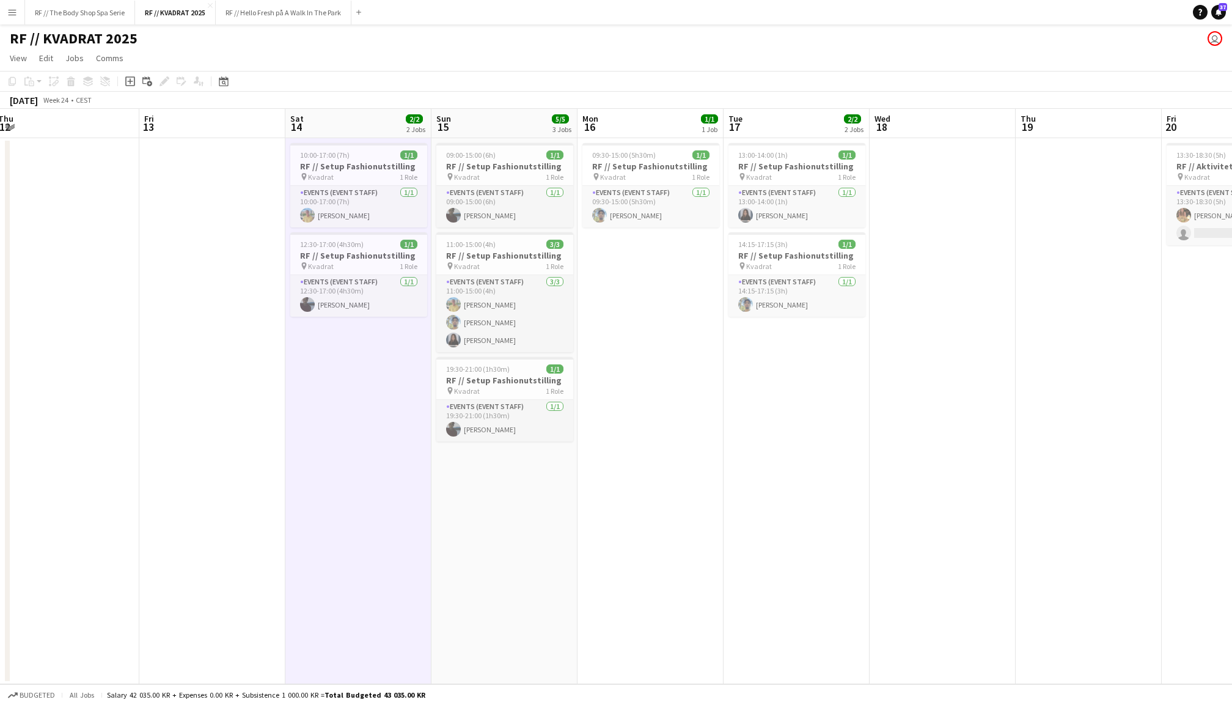
click at [524, 529] on app-date-cell "09:00-15:00 (6h) 1/1 RF // Setup Fashionutstilling pin Kvadrat 1 Role Events (E…" at bounding box center [504, 411] width 146 height 546
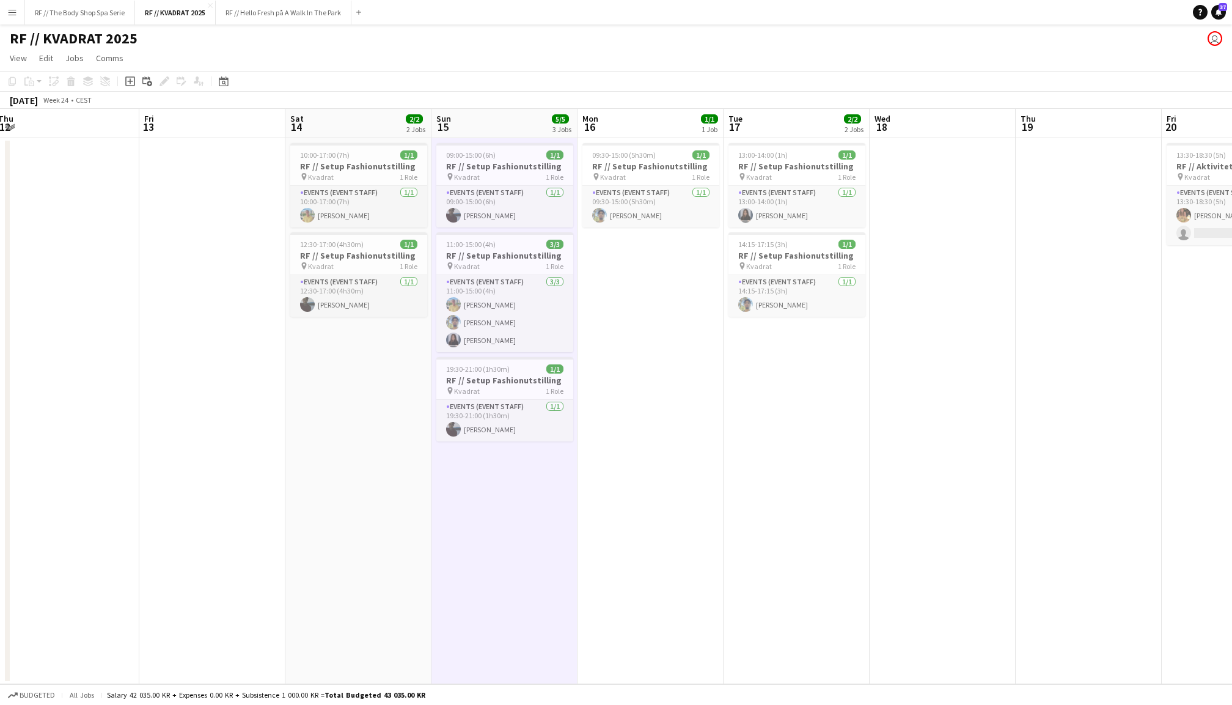
click at [340, 419] on app-date-cell "10:00-17:00 (7h) 1/1 RF // Setup Fashionutstilling pin Kvadrat 1 Role Events (E…" at bounding box center [358, 411] width 146 height 546
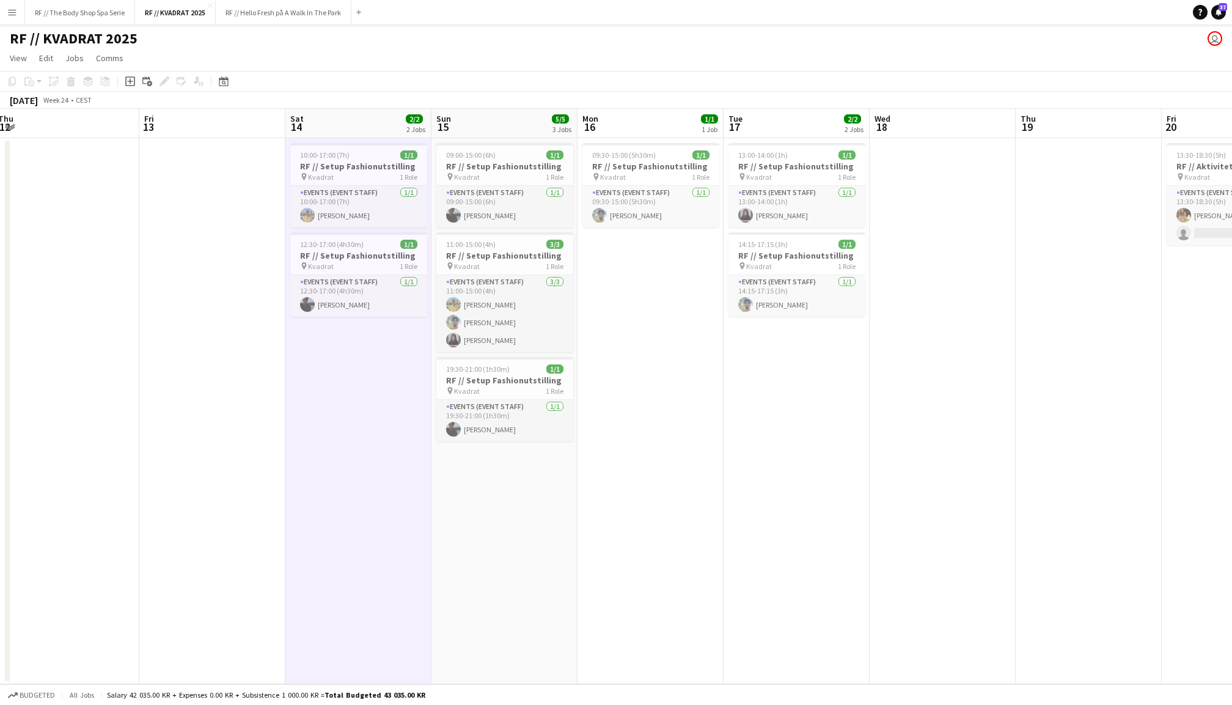
click at [220, 412] on app-date-cell at bounding box center [212, 411] width 146 height 546
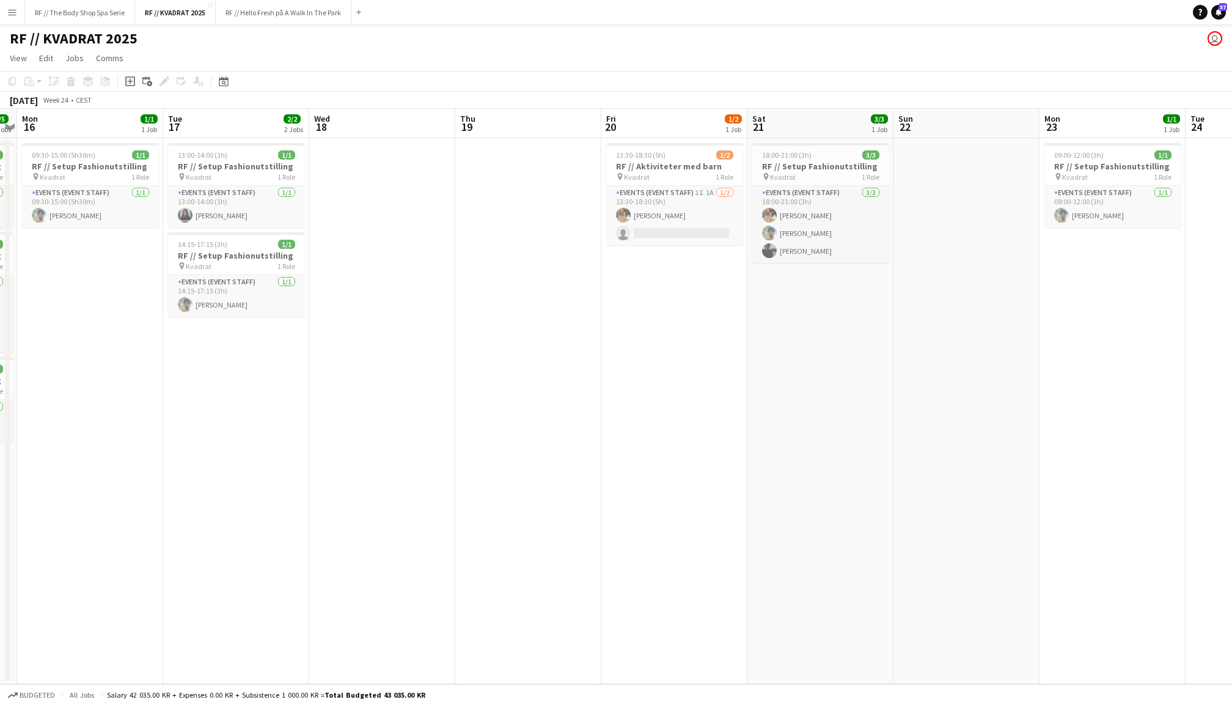
scroll to position [0, 424]
click at [969, 353] on app-date-cell at bounding box center [963, 411] width 146 height 546
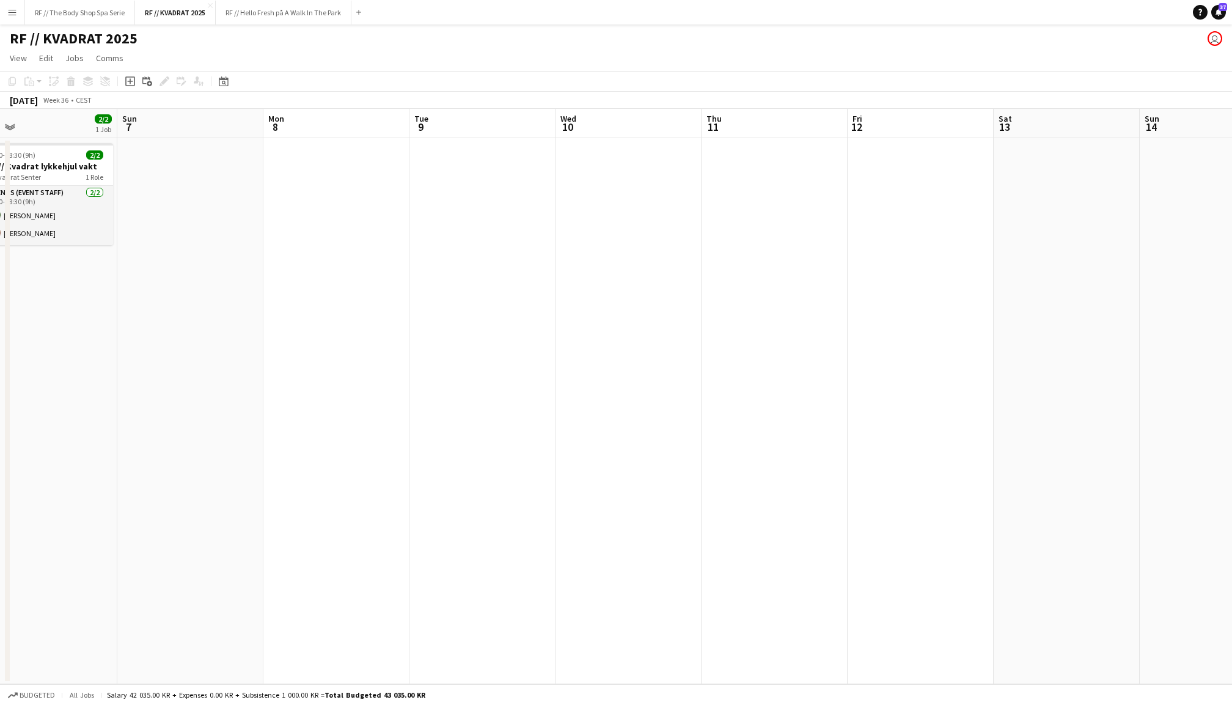
scroll to position [0, 482]
click at [103, 13] on button "RF // The Body Shop Spa Serie Close" at bounding box center [80, 13] width 110 height 24
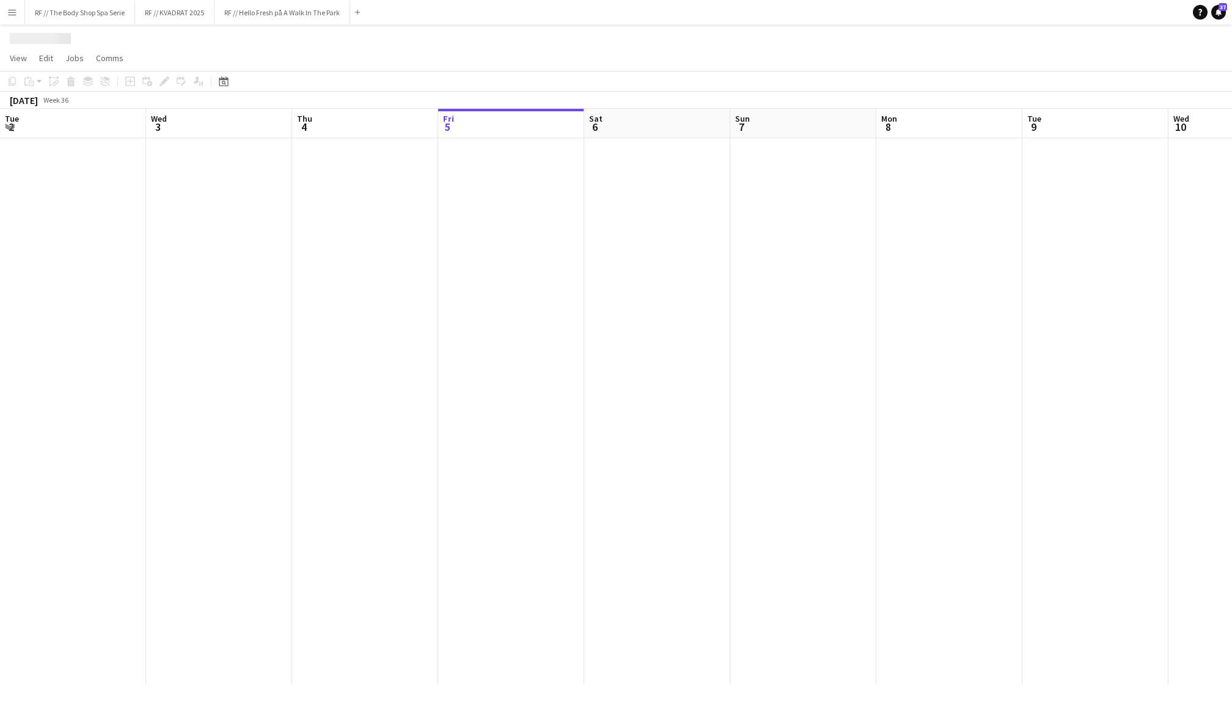
scroll to position [0, 292]
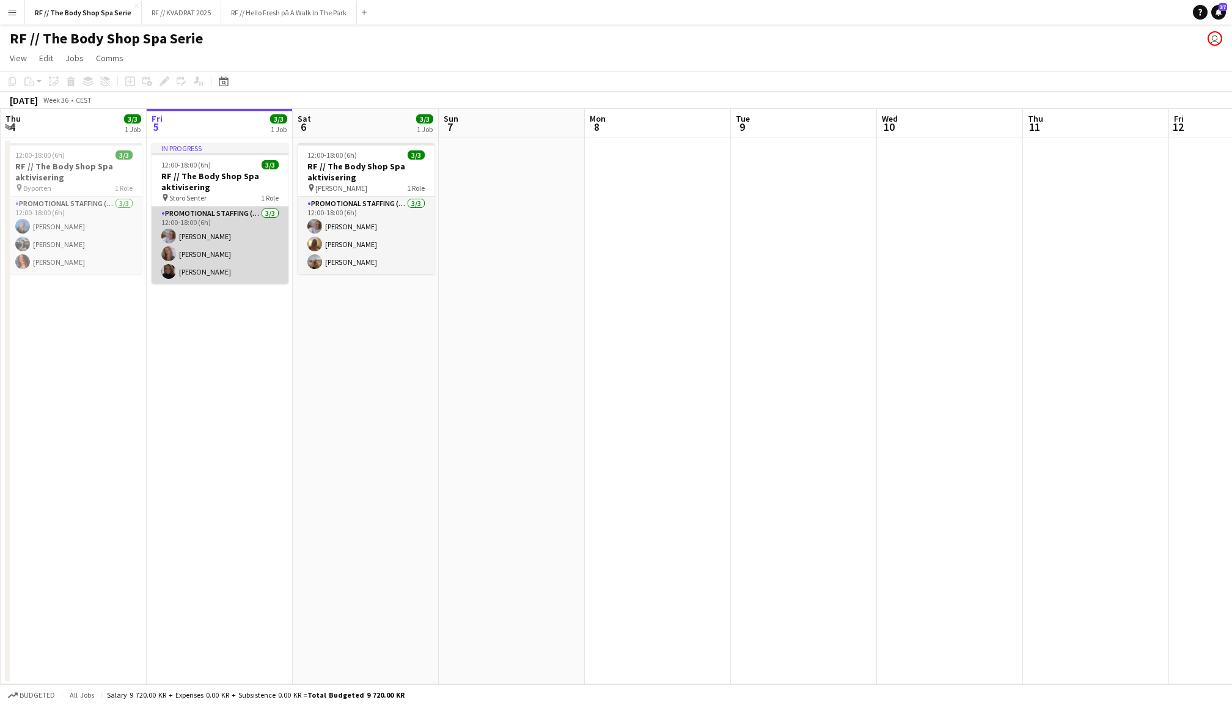
click at [209, 262] on app-card-role "Promotional Staffing (Promotional Staff) [DATE] 12:00-18:00 (6h) [PERSON_NAME] …" at bounding box center [220, 245] width 137 height 77
